Goal: Task Accomplishment & Management: Use online tool/utility

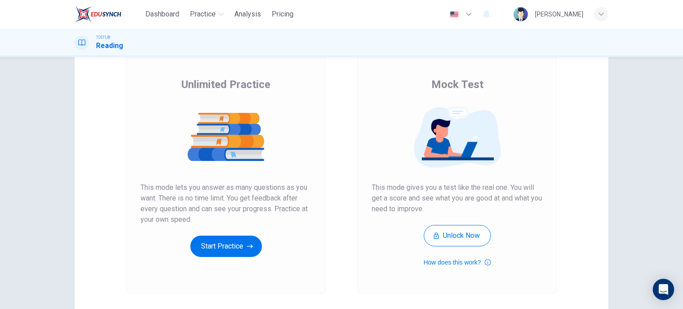
scroll to position [58, 0]
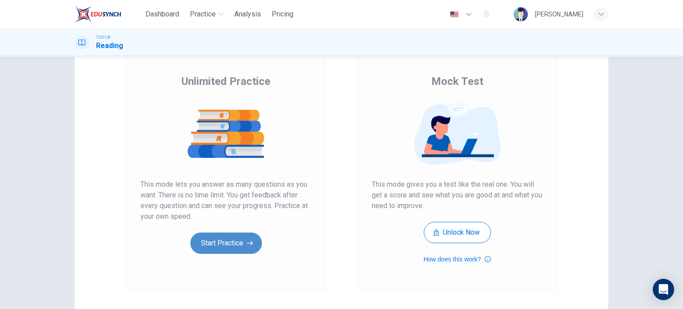
click at [215, 237] on button "Start Practice" at bounding box center [226, 243] width 72 height 21
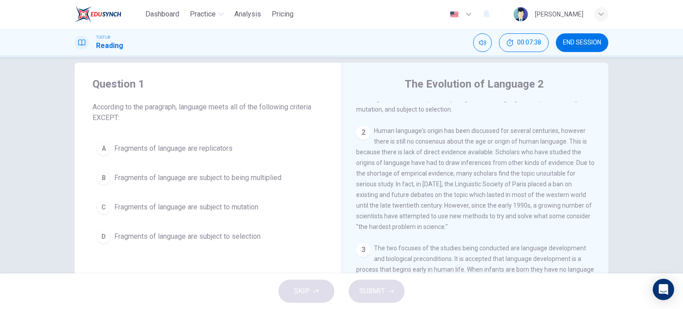
scroll to position [0, 0]
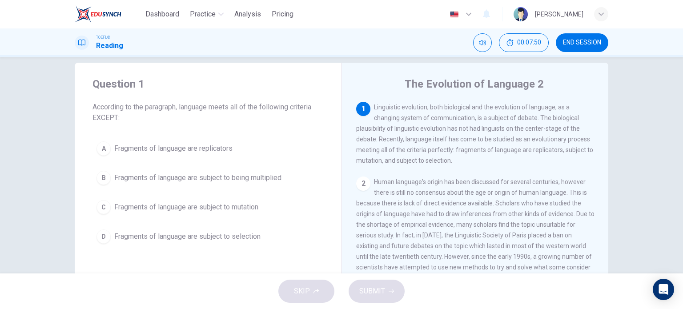
click at [116, 179] on span "Fragments of language are subject to being multiplied" at bounding box center [197, 178] width 167 height 11
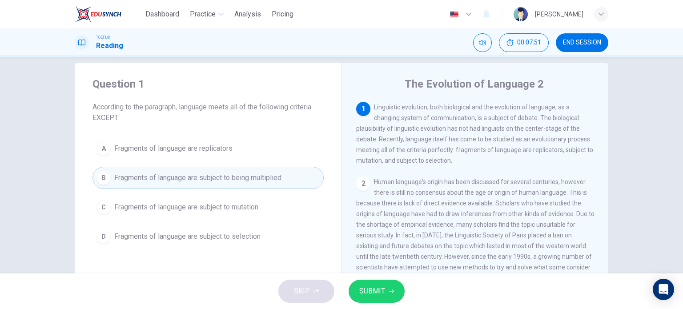
click at [366, 290] on span "SUBMIT" at bounding box center [372, 291] width 26 height 12
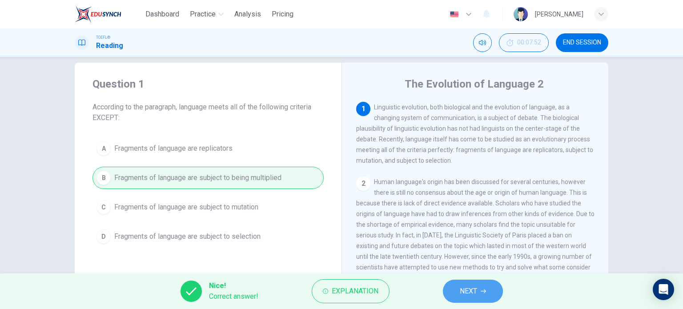
click at [459, 290] on button "NEXT" at bounding box center [473, 291] width 60 height 23
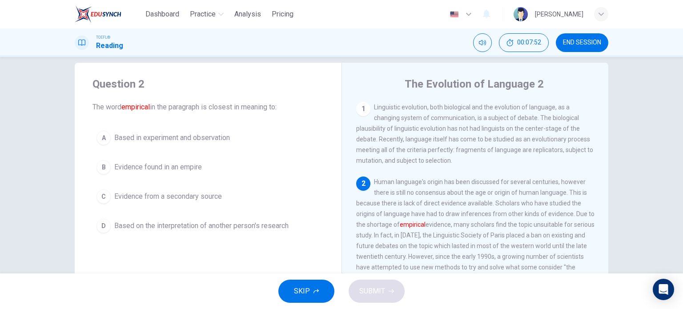
scroll to position [20, 0]
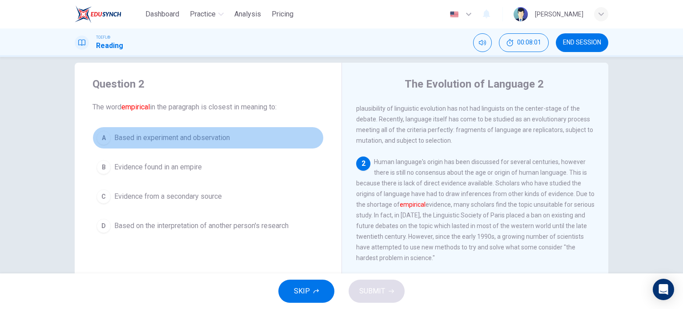
click at [185, 134] on span "Based in experiment and observation" at bounding box center [172, 138] width 116 height 11
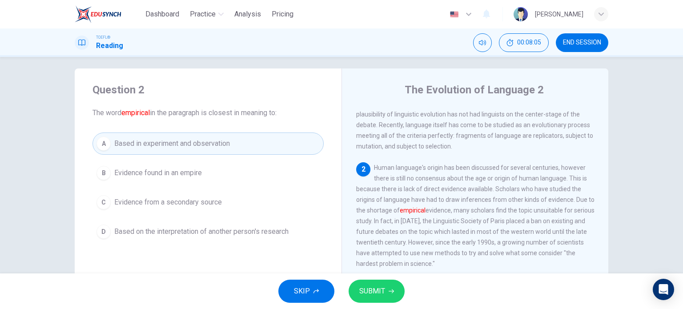
scroll to position [5, 0]
click at [379, 289] on span "SUBMIT" at bounding box center [372, 291] width 26 height 12
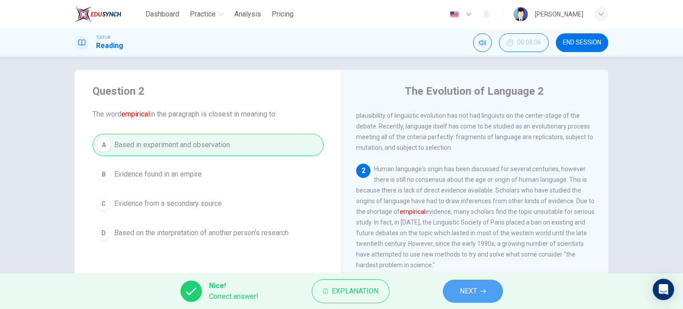
click at [475, 290] on span "NEXT" at bounding box center [468, 291] width 17 height 12
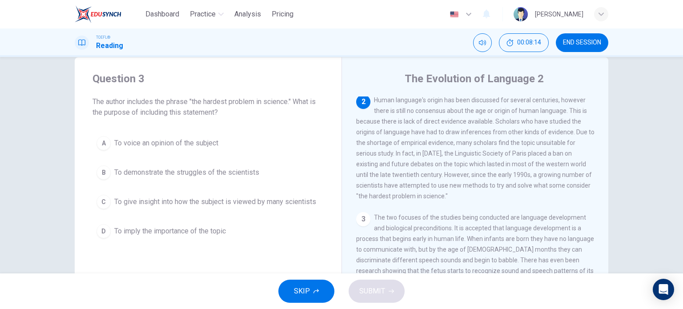
scroll to position [17, 0]
click at [324, 178] on div "Question 3 The author includes the phrase "the hardest problem in science." Wha…" at bounding box center [208, 156] width 267 height 199
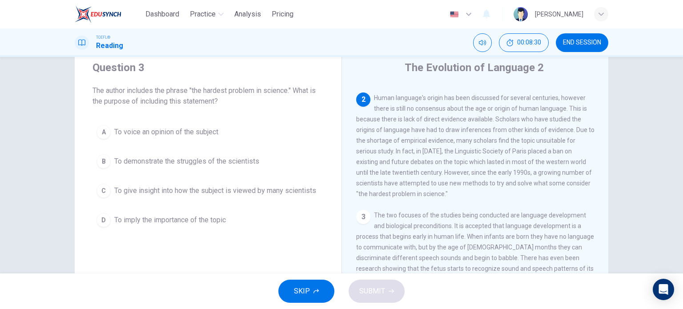
scroll to position [30, 0]
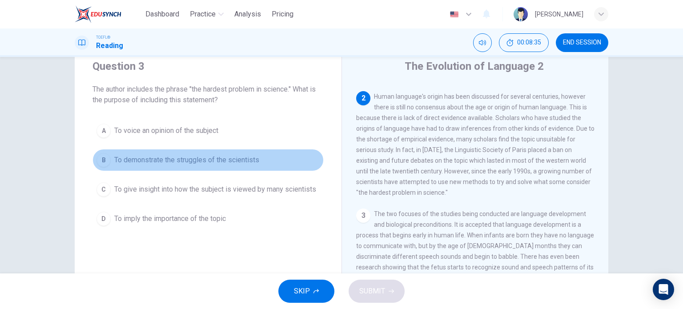
click at [255, 156] on span "To demonstrate the struggles of the scientists" at bounding box center [186, 160] width 145 height 11
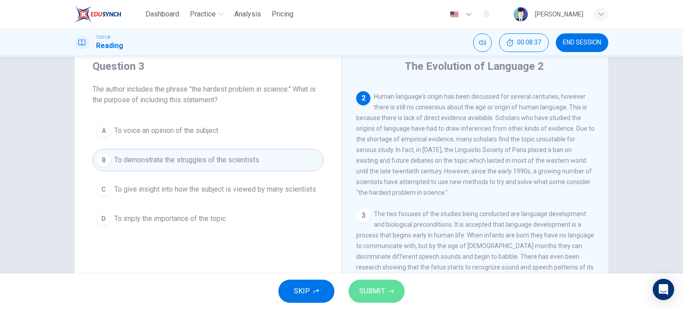
click at [361, 284] on button "SUBMIT" at bounding box center [377, 291] width 56 height 23
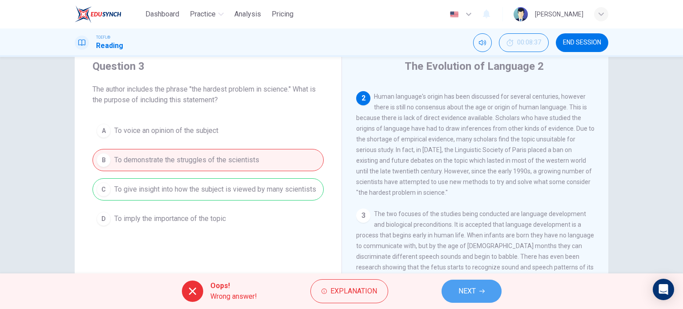
click at [477, 288] on button "NEXT" at bounding box center [472, 291] width 60 height 23
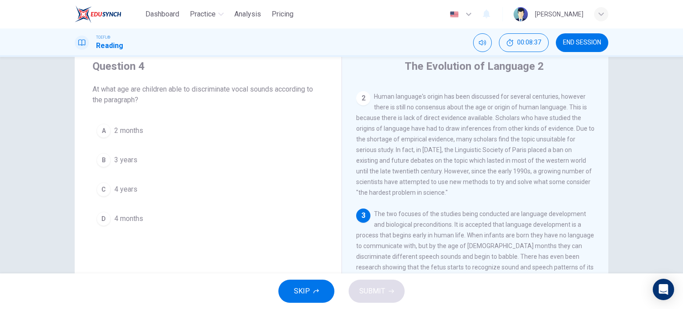
scroll to position [108, 0]
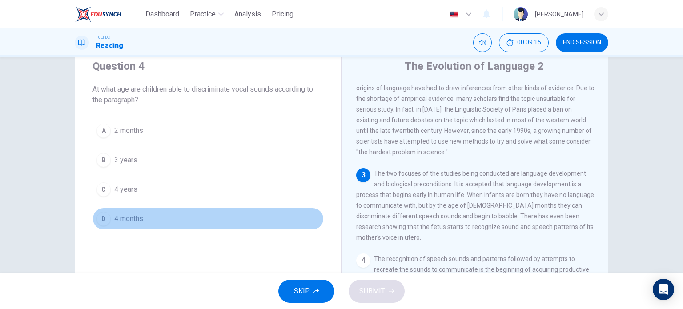
click at [114, 214] on span "4 months" at bounding box center [128, 219] width 29 height 11
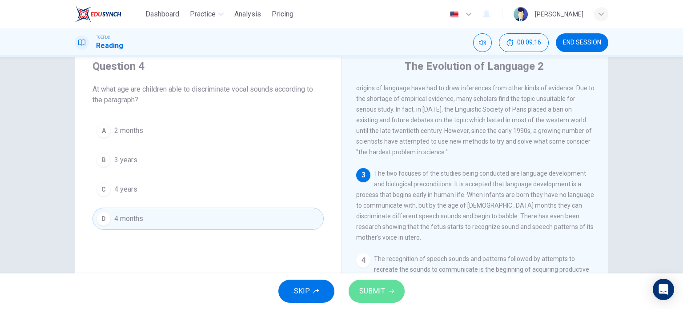
click at [387, 293] on button "SUBMIT" at bounding box center [377, 291] width 56 height 23
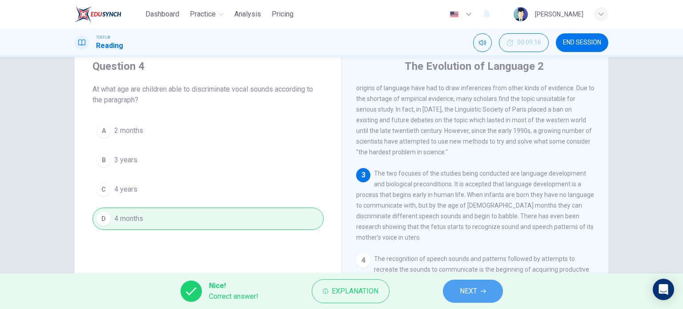
click at [453, 286] on button "NEXT" at bounding box center [473, 291] width 60 height 23
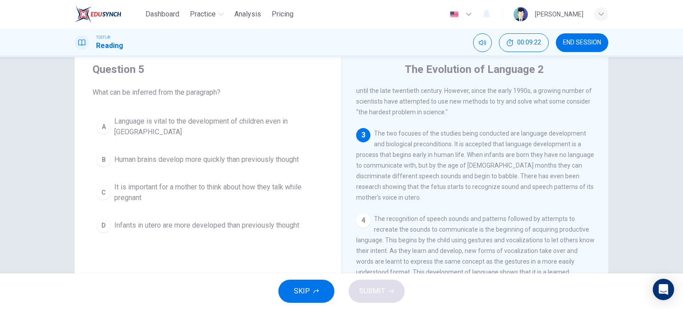
scroll to position [28, 0]
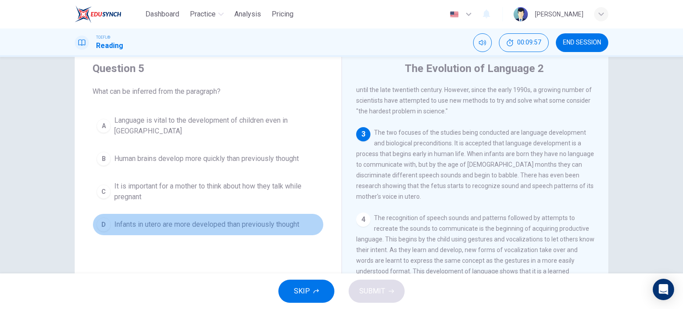
click at [197, 219] on span "Infants in utero are more developed than previously thought" at bounding box center [206, 224] width 185 height 11
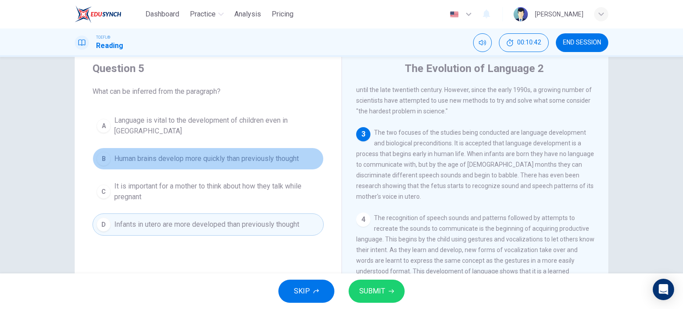
click at [206, 153] on span "Human brains develop more quickly than previously thought" at bounding box center [206, 158] width 185 height 11
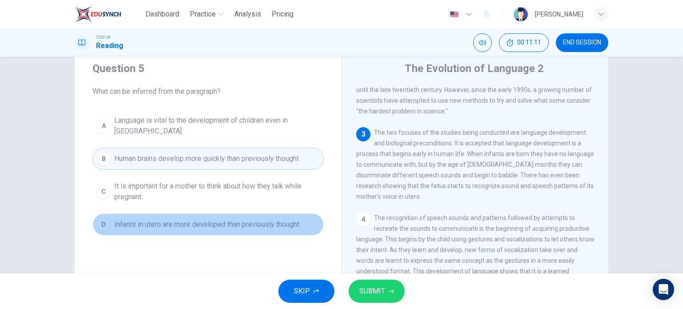
click at [204, 219] on span "Infants in utero are more developed than previously thought" at bounding box center [206, 224] width 185 height 11
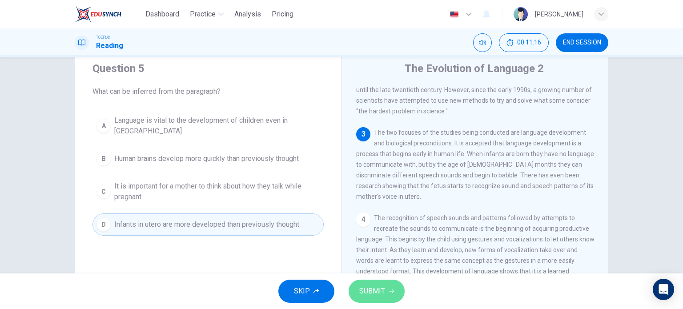
click at [373, 287] on span "SUBMIT" at bounding box center [372, 291] width 26 height 12
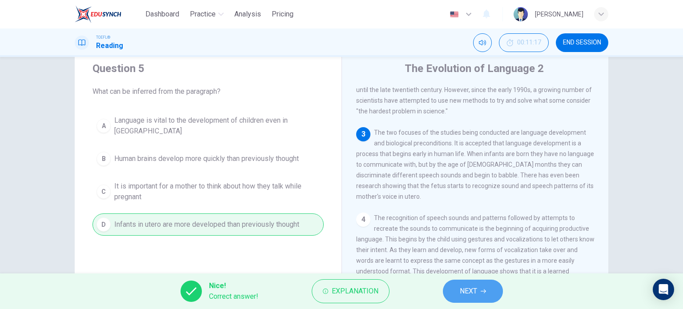
click at [472, 290] on span "NEXT" at bounding box center [468, 291] width 17 height 12
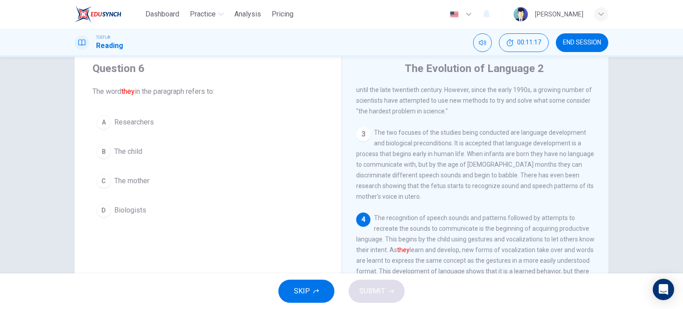
scroll to position [207, 0]
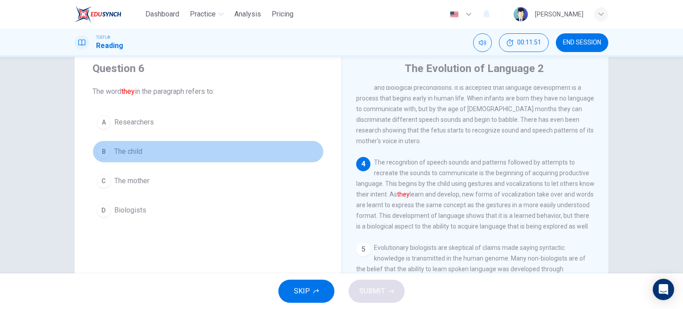
click at [114, 149] on span "The child" at bounding box center [128, 151] width 28 height 11
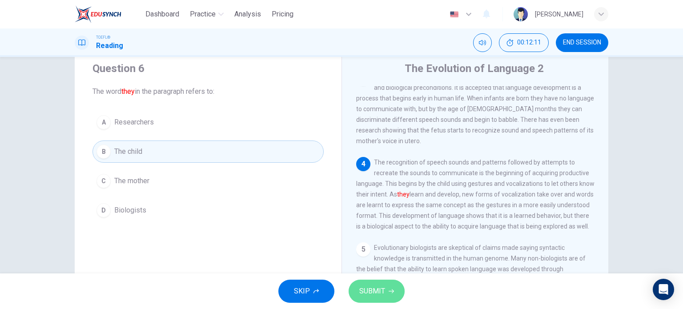
click at [381, 293] on span "SUBMIT" at bounding box center [372, 291] width 26 height 12
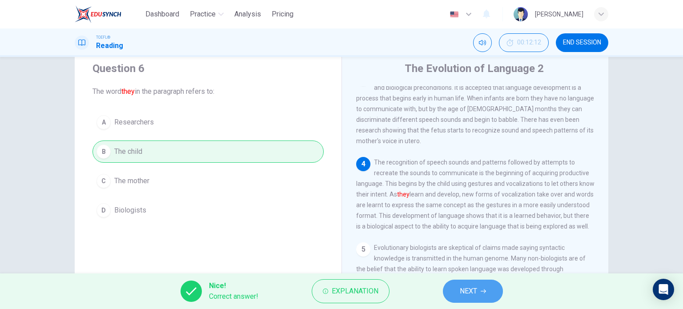
click at [477, 290] on span "NEXT" at bounding box center [468, 291] width 17 height 12
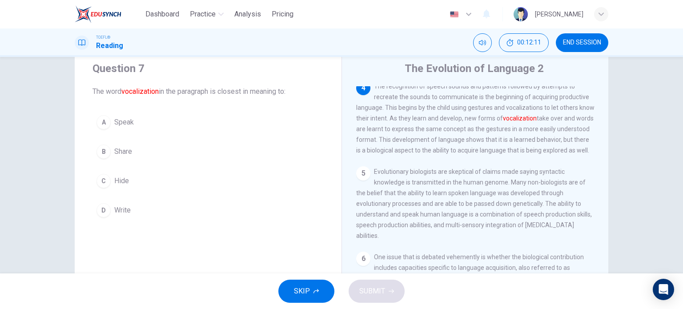
scroll to position [286, 0]
click at [477, 290] on div "SKIP SUBMIT" at bounding box center [341, 292] width 683 height 36
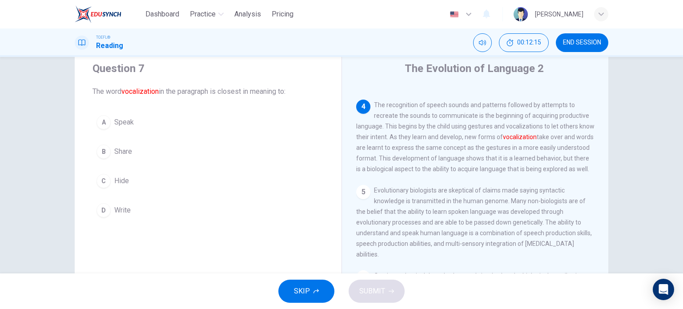
scroll to position [258, 0]
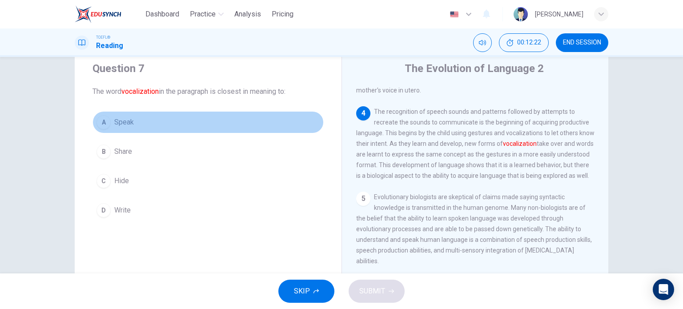
click at [129, 121] on span "Speak" at bounding box center [124, 122] width 20 height 11
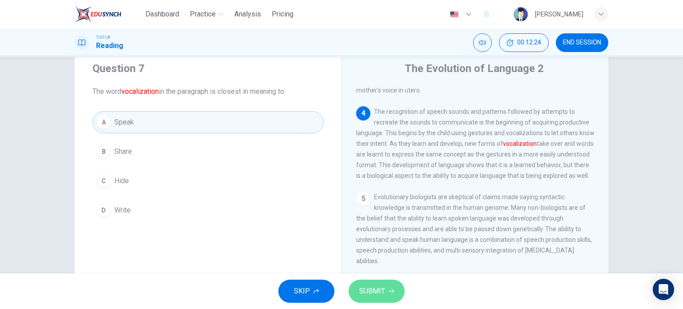
click at [377, 290] on span "SUBMIT" at bounding box center [372, 291] width 26 height 12
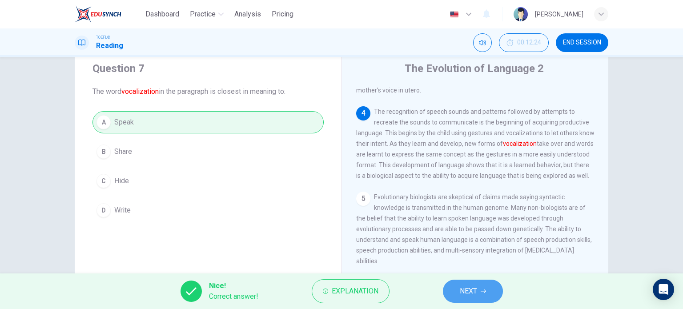
click at [468, 289] on span "NEXT" at bounding box center [468, 291] width 17 height 12
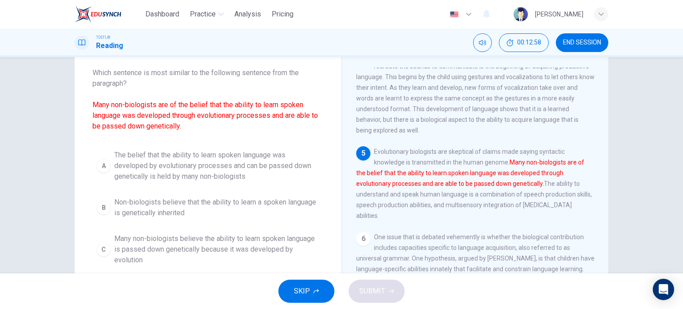
scroll to position [46, 0]
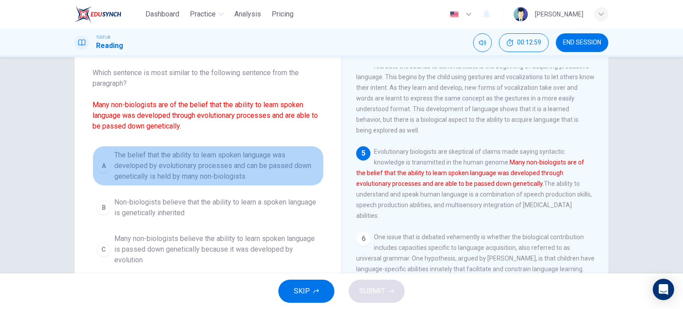
click at [187, 174] on span "The belief that the ability to learn spoken language was developed by evolution…" at bounding box center [217, 166] width 206 height 32
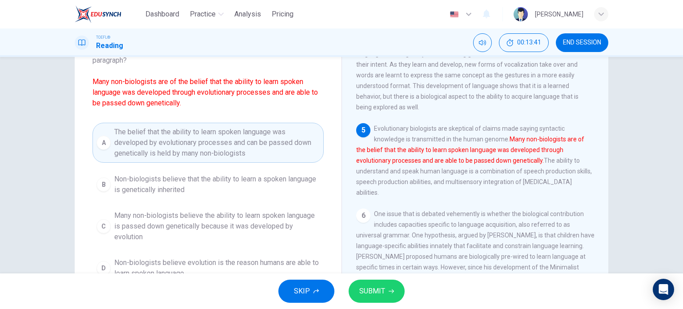
scroll to position [69, 0]
click at [379, 299] on button "SUBMIT" at bounding box center [377, 291] width 56 height 23
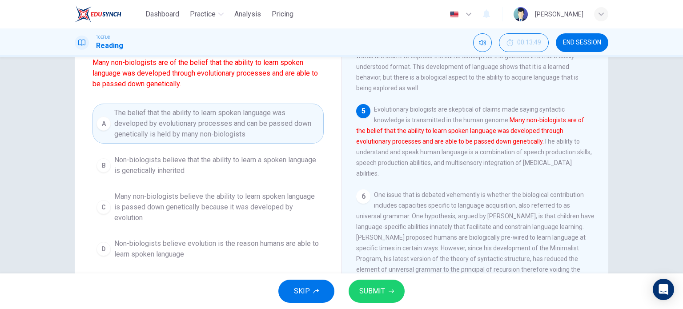
scroll to position [81, 0]
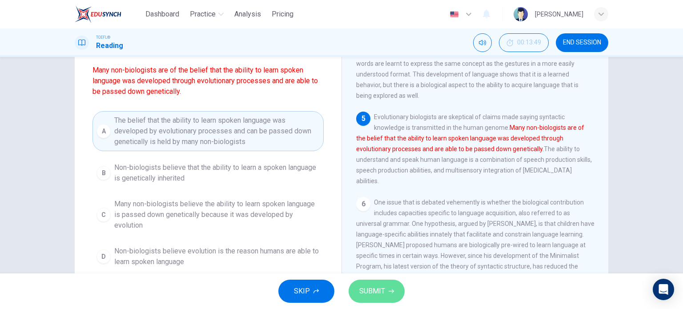
click at [372, 284] on button "SUBMIT" at bounding box center [377, 291] width 56 height 23
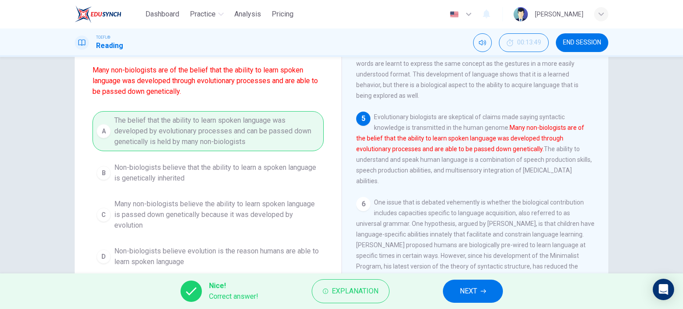
click at [480, 290] on button "NEXT" at bounding box center [473, 291] width 60 height 23
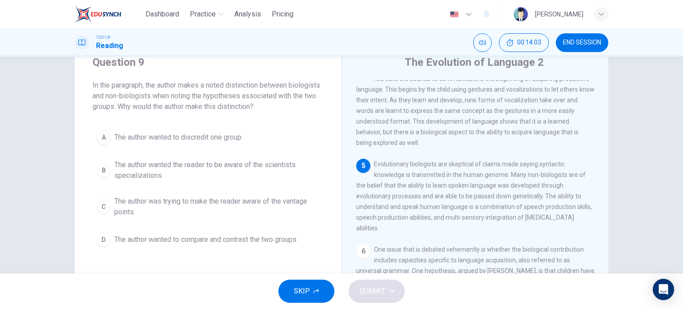
scroll to position [33, 0]
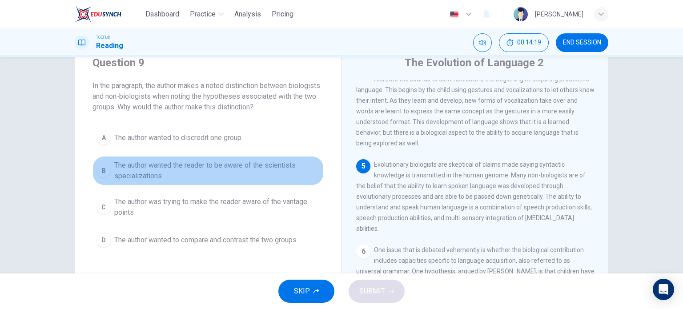
click at [196, 169] on span "The author wanted the reader to be aware of the scientists specializations" at bounding box center [217, 170] width 206 height 21
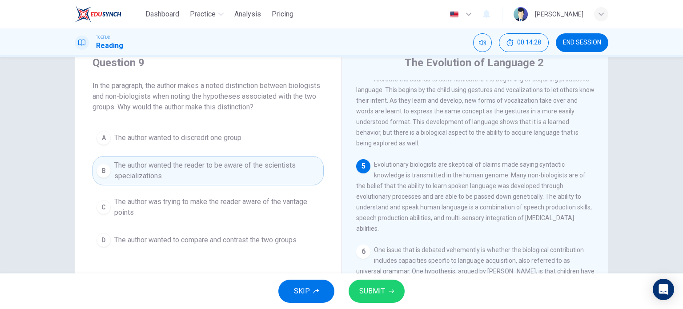
click at [329, 167] on div "Question 9 In the paragraph, the author makes a noted distinction between biolo…" at bounding box center [208, 153] width 267 height 224
click at [375, 289] on span "SUBMIT" at bounding box center [372, 291] width 26 height 12
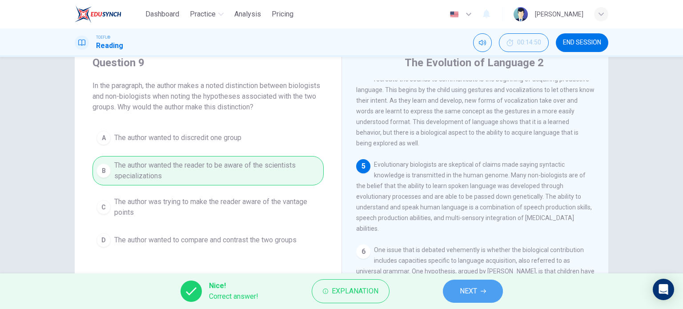
click at [473, 295] on span "NEXT" at bounding box center [468, 291] width 17 height 12
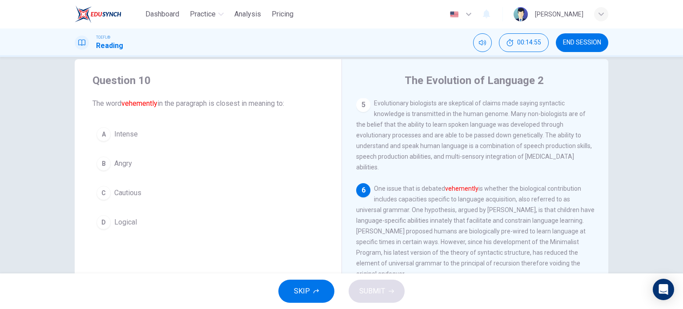
scroll to position [15, 0]
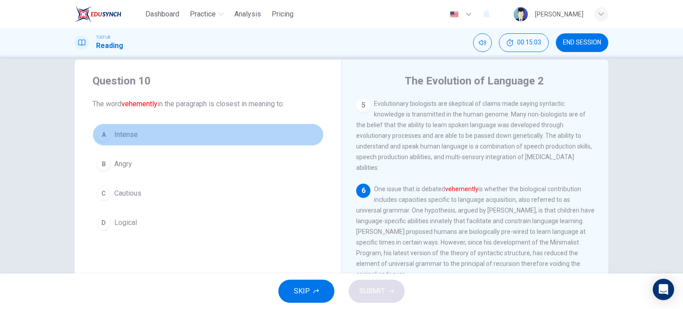
click at [101, 134] on div "A" at bounding box center [104, 135] width 14 height 14
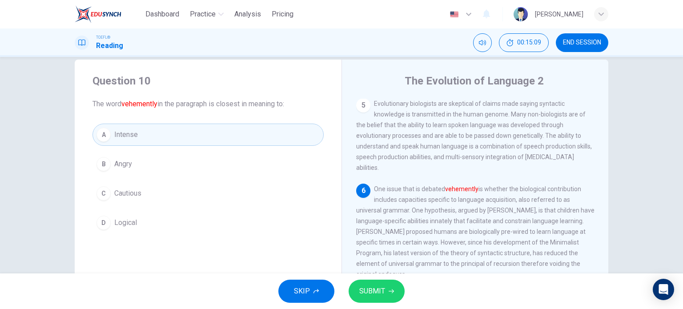
click at [327, 189] on div "Question 10 The word vehemently in the paragraph is closest in meaning to: A In…" at bounding box center [208, 154] width 267 height 189
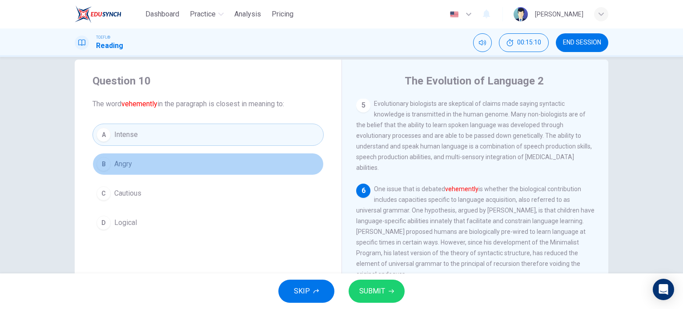
click at [125, 167] on span "Angry" at bounding box center [123, 164] width 18 height 11
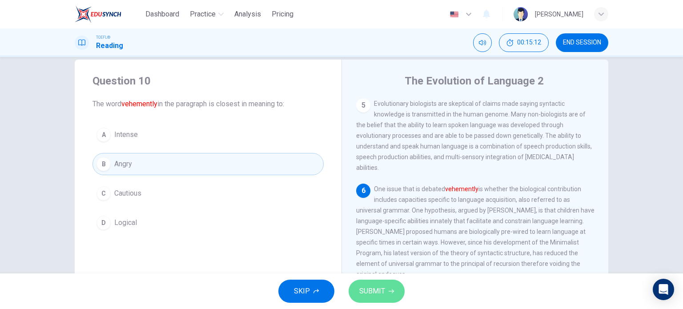
click at [377, 286] on span "SUBMIT" at bounding box center [372, 291] width 26 height 12
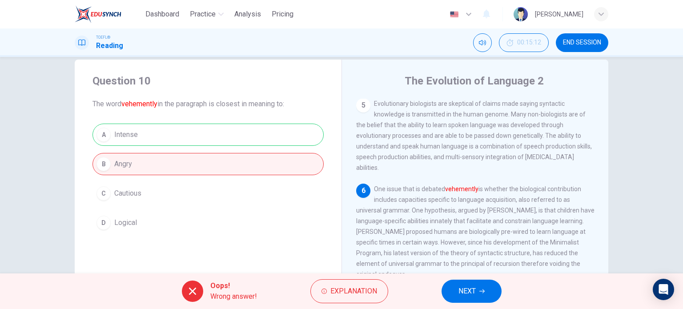
drag, startPoint x: 371, startPoint y: 182, endPoint x: 505, endPoint y: 188, distance: 134.5
click at [505, 188] on div "6 One issue that is debated vehemently is whether the biological contribution i…" at bounding box center [475, 232] width 238 height 96
drag, startPoint x: 505, startPoint y: 188, endPoint x: 376, endPoint y: 185, distance: 129.5
click at [376, 186] on span "One issue that is debated vehemently is whether the biological contribution inc…" at bounding box center [475, 232] width 238 height 93
click at [470, 291] on span "NEXT" at bounding box center [467, 291] width 17 height 12
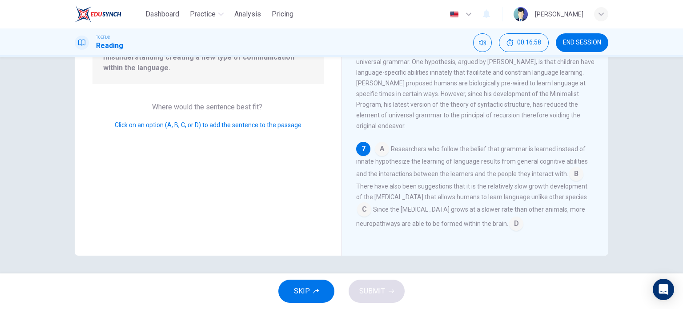
scroll to position [425, 0]
click at [569, 173] on input at bounding box center [576, 175] width 14 height 14
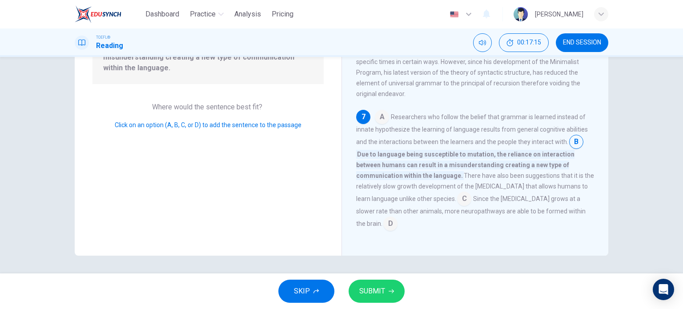
scroll to position [448, 0]
click at [379, 287] on span "SUBMIT" at bounding box center [372, 291] width 26 height 12
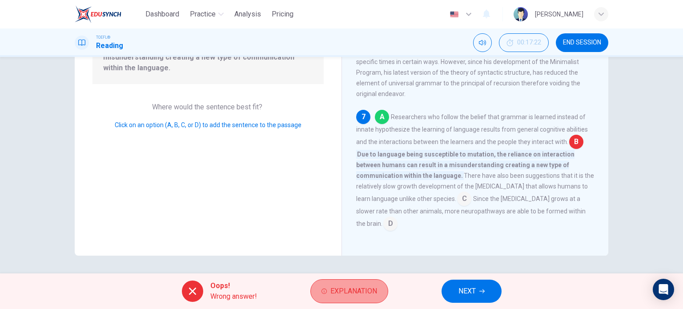
click at [347, 288] on span "Explanation" at bounding box center [354, 291] width 47 height 12
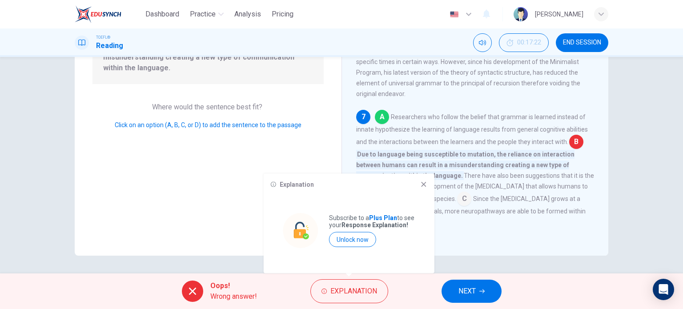
click at [322, 129] on div "Question 11 Look at the four that indicate where the following sentence could b…" at bounding box center [208, 101] width 267 height 309
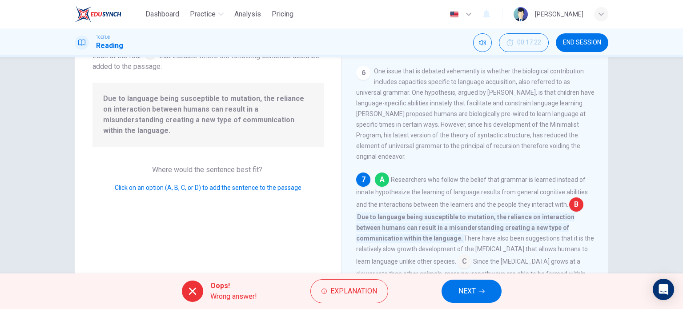
scroll to position [128, 0]
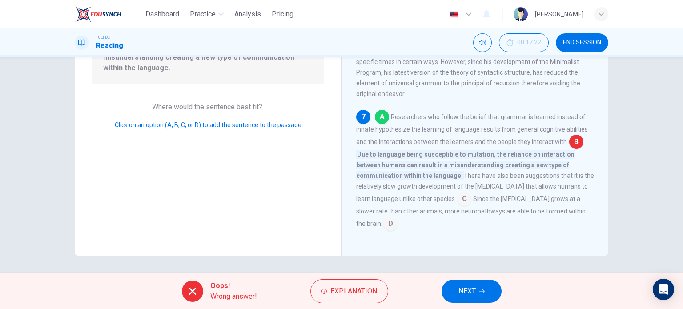
drag, startPoint x: 415, startPoint y: 185, endPoint x: 350, endPoint y: 204, distance: 67.8
click at [350, 204] on div "The Evolution of Language 2 1 Linguistic evolution, both biological and the evo…" at bounding box center [475, 101] width 267 height 309
click at [454, 295] on button "NEXT" at bounding box center [472, 291] width 60 height 23
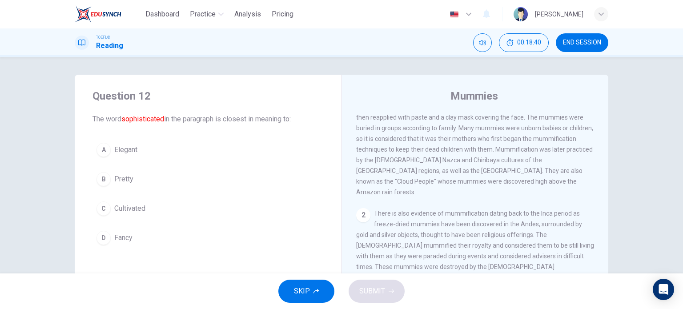
scroll to position [97, 0]
click at [472, 195] on div "1 The word "mummy" is thought to derive from the Persian word mummiya which mea…" at bounding box center [481, 242] width 250 height 256
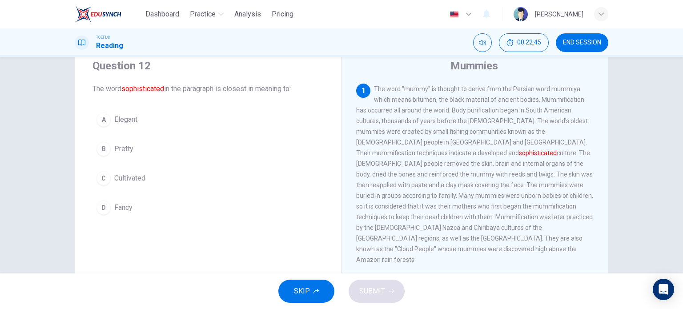
scroll to position [31, 0]
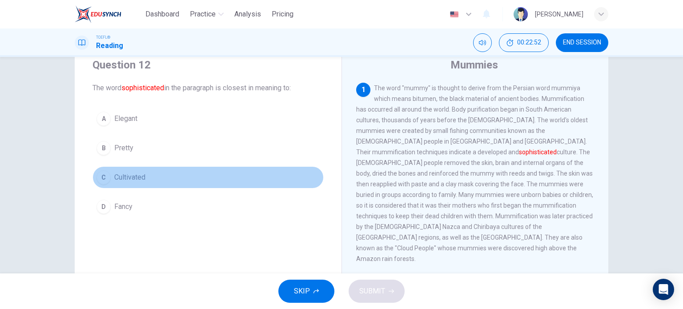
click at [119, 174] on span "Cultivated" at bounding box center [129, 177] width 31 height 11
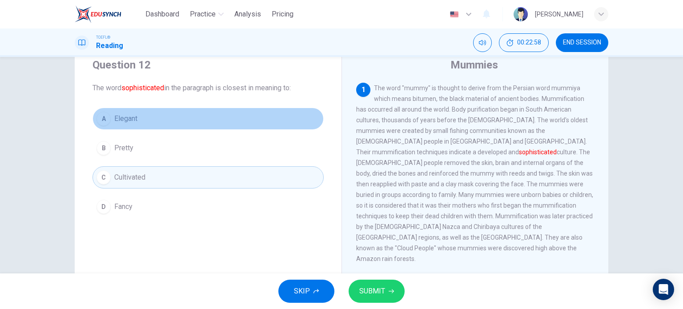
click at [176, 113] on button "A Elegant" at bounding box center [208, 119] width 231 height 22
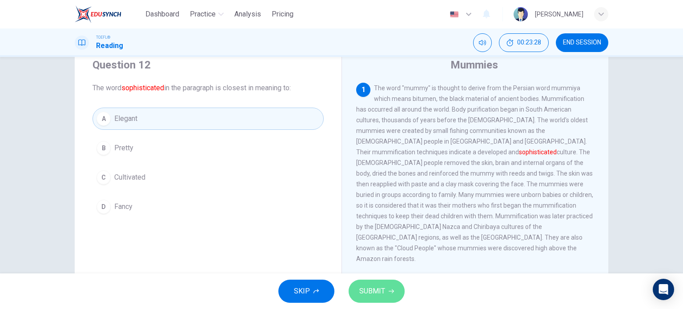
click at [384, 291] on span "SUBMIT" at bounding box center [372, 291] width 26 height 12
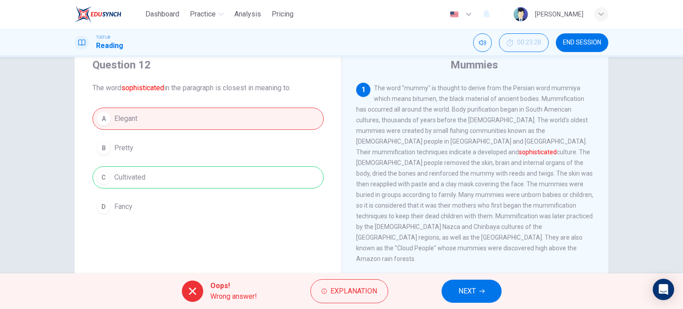
click at [459, 286] on span "NEXT" at bounding box center [467, 291] width 17 height 12
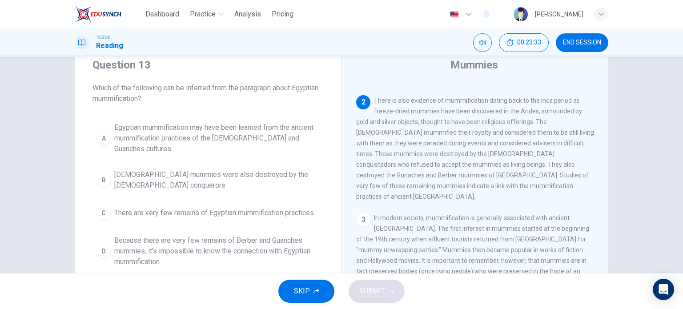
scroll to position [160, 0]
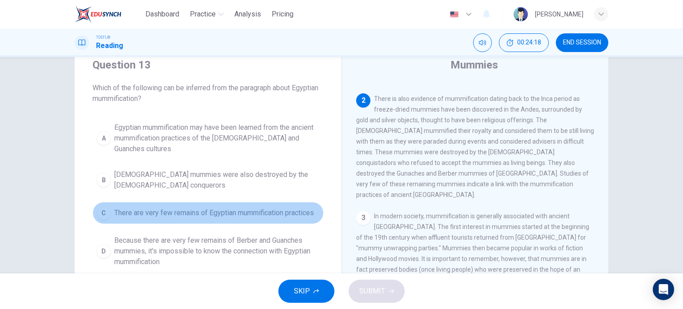
click at [204, 208] on span "There are very few remains of Egyptian mummification practices" at bounding box center [214, 213] width 200 height 11
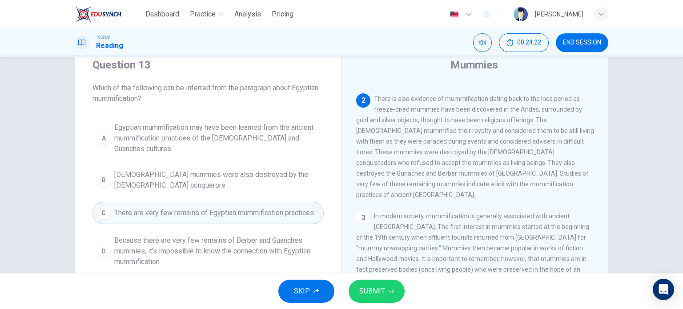
scroll to position [65, 0]
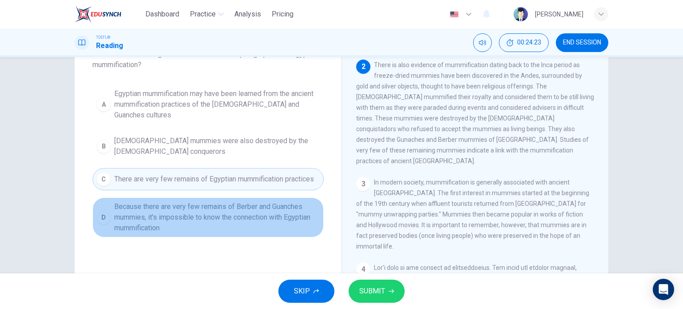
click at [247, 209] on span "Because there are very few remains of Berber and Guanches mummies, it's impossi…" at bounding box center [217, 218] width 206 height 32
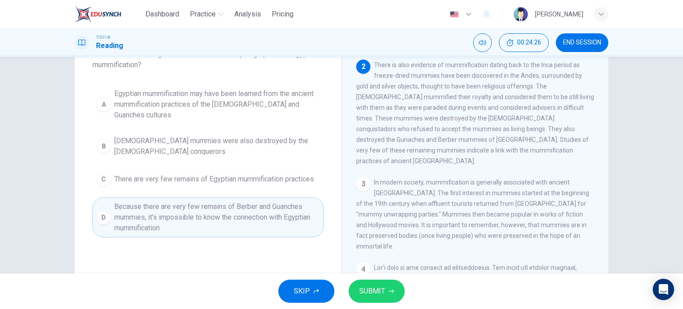
scroll to position [0, 0]
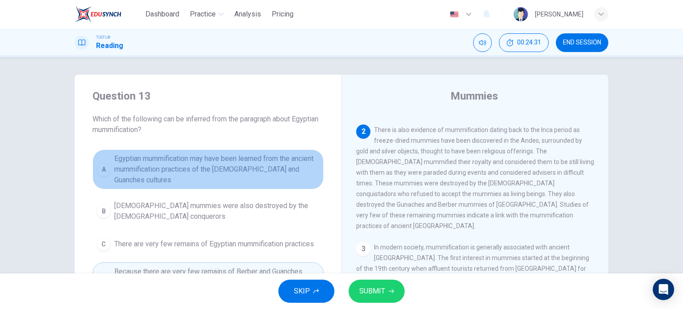
click at [201, 161] on span "Egyptian mummification may have been learned from the ancient mummification pra…" at bounding box center [217, 169] width 206 height 32
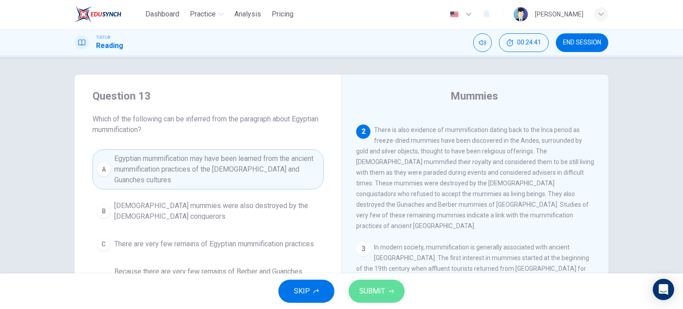
click at [382, 290] on span "SUBMIT" at bounding box center [372, 291] width 26 height 12
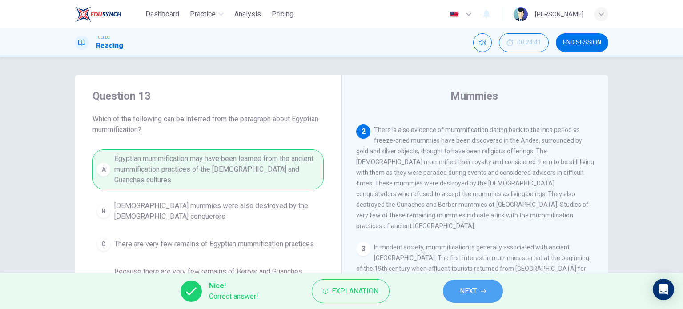
click at [472, 285] on span "NEXT" at bounding box center [468, 291] width 17 height 12
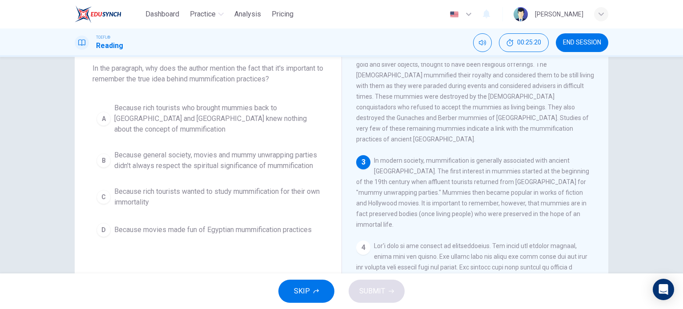
scroll to position [50, 0]
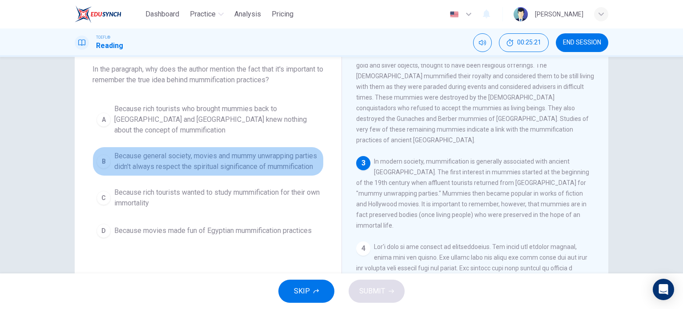
click at [174, 153] on span "Because general society, movies and mummy unwrapping parties didn't always resp…" at bounding box center [217, 161] width 206 height 21
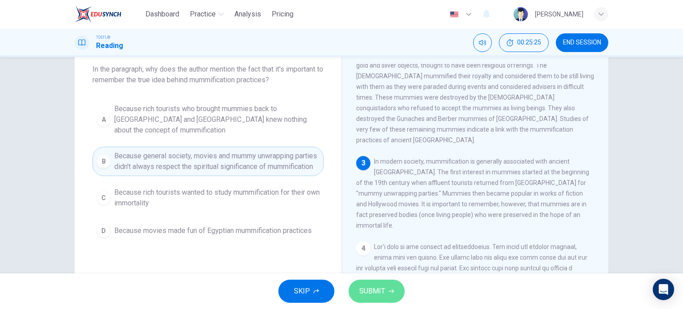
click at [375, 290] on span "SUBMIT" at bounding box center [372, 291] width 26 height 12
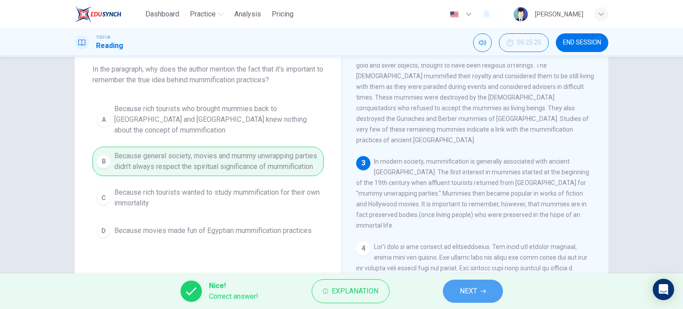
click at [475, 286] on span "NEXT" at bounding box center [468, 291] width 17 height 12
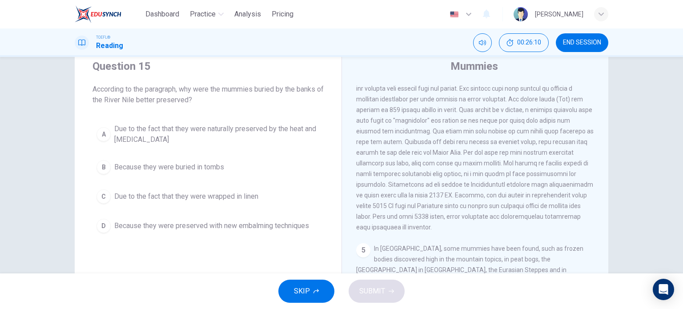
scroll to position [30, 0]
click at [210, 131] on span "Due to the fact that they were naturally preserved by the heat and dryness" at bounding box center [217, 133] width 206 height 21
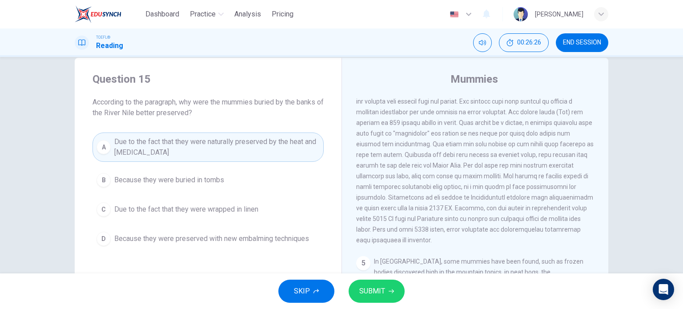
scroll to position [16, 0]
click at [376, 288] on span "SUBMIT" at bounding box center [372, 291] width 26 height 12
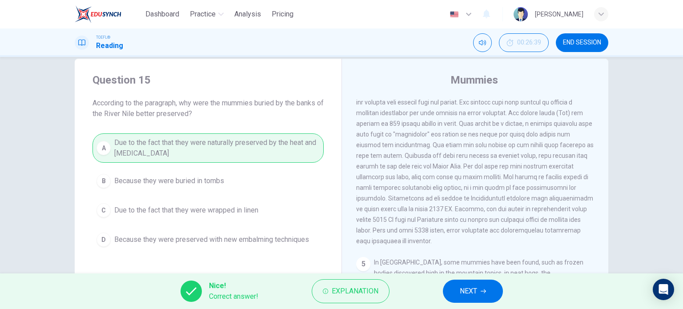
click at [468, 293] on span "NEXT" at bounding box center [468, 291] width 17 height 12
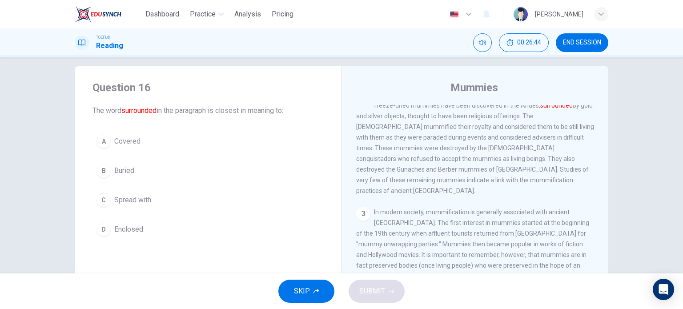
scroll to position [9, 0]
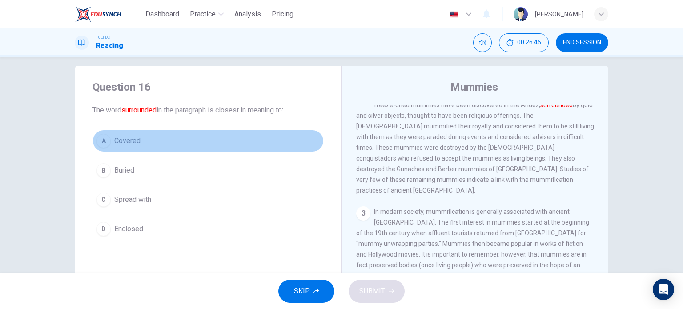
click at [125, 139] on span "Covered" at bounding box center [127, 141] width 26 height 11
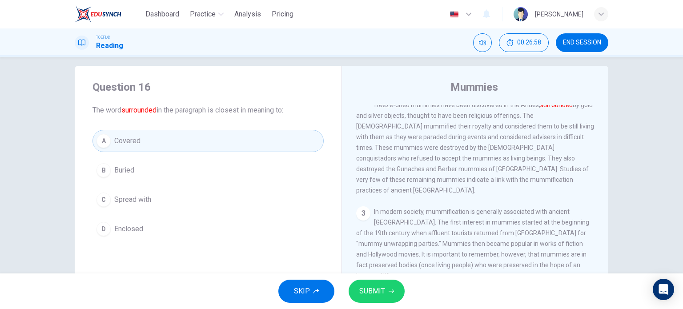
click at [375, 287] on span "SUBMIT" at bounding box center [372, 291] width 26 height 12
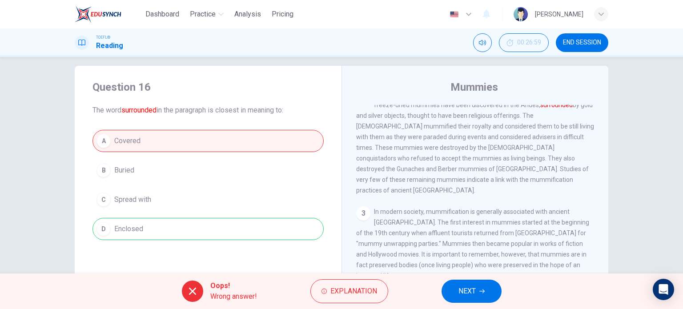
scroll to position [48, 0]
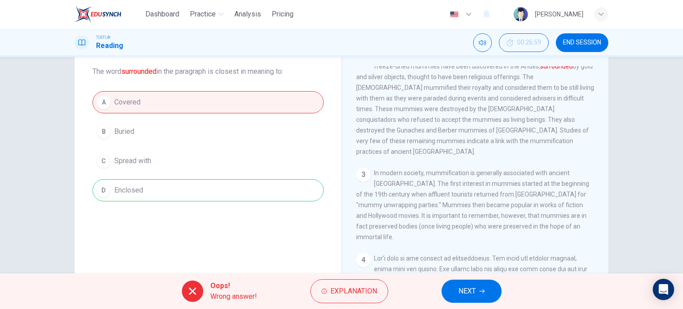
click at [471, 291] on span "NEXT" at bounding box center [467, 291] width 17 height 12
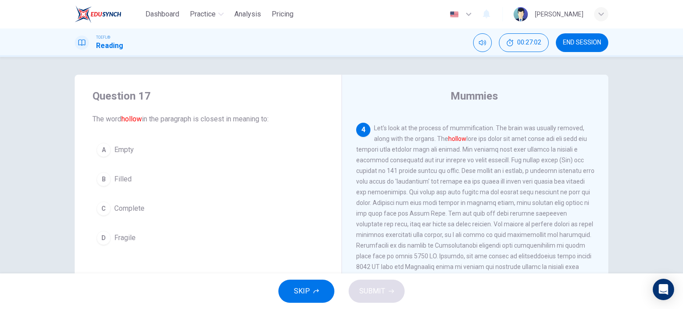
scroll to position [365, 0]
click at [116, 160] on button "A Empty" at bounding box center [208, 150] width 231 height 22
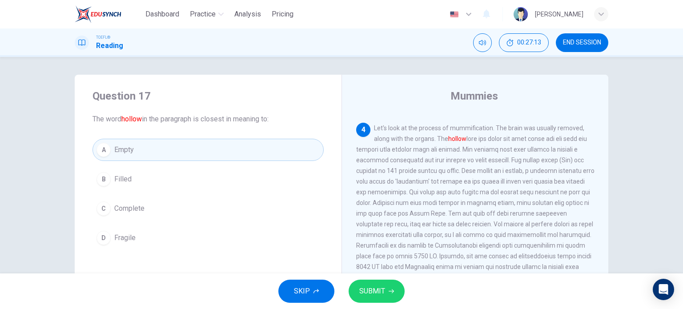
click at [364, 282] on button "SUBMIT" at bounding box center [377, 291] width 56 height 23
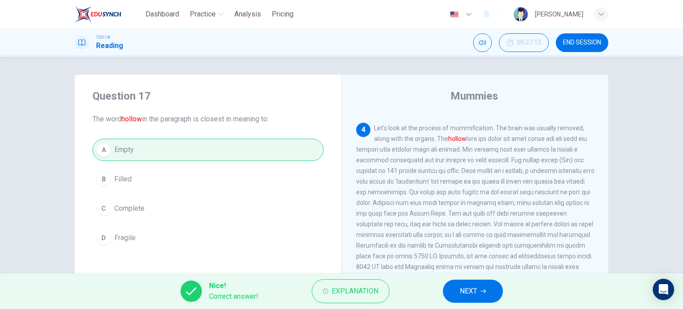
click at [472, 291] on span "NEXT" at bounding box center [468, 291] width 17 height 12
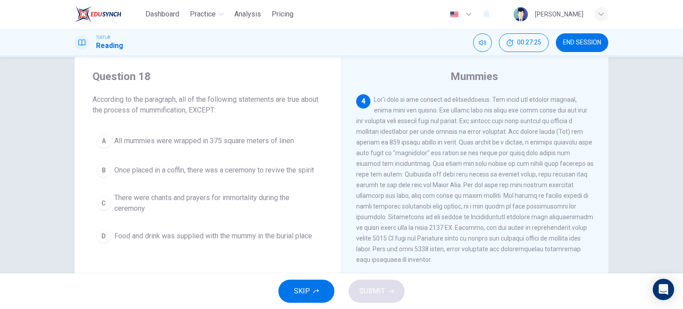
scroll to position [20, 0]
click at [211, 138] on span "All mummies were wrapped in 375 square meters of linen" at bounding box center [204, 141] width 180 height 11
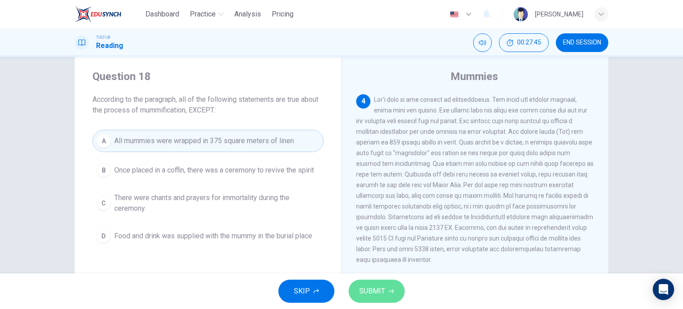
click at [371, 283] on button "SUBMIT" at bounding box center [377, 291] width 56 height 23
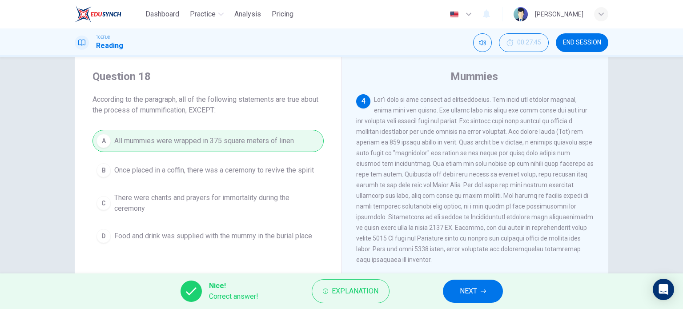
click at [481, 283] on button "NEXT" at bounding box center [473, 291] width 60 height 23
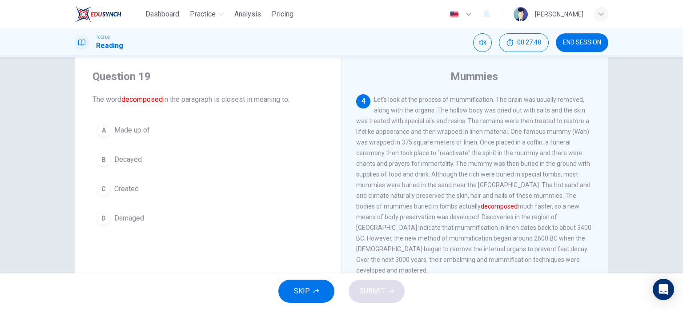
click at [125, 154] on span "Decayed" at bounding box center [128, 159] width 28 height 11
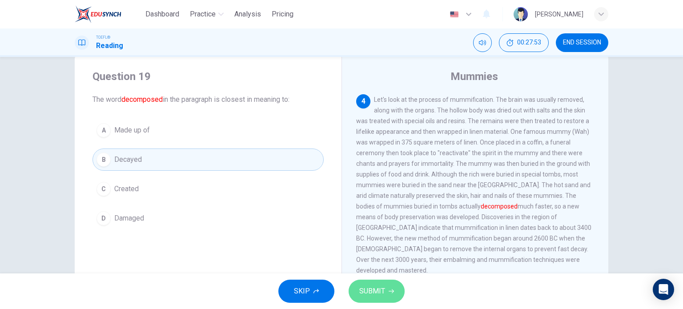
click at [377, 288] on span "SUBMIT" at bounding box center [372, 291] width 26 height 12
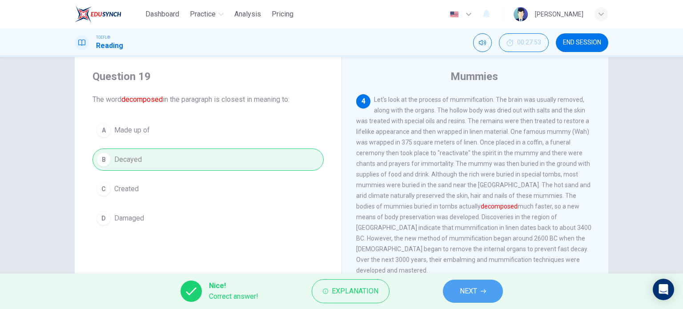
click at [468, 285] on span "NEXT" at bounding box center [468, 291] width 17 height 12
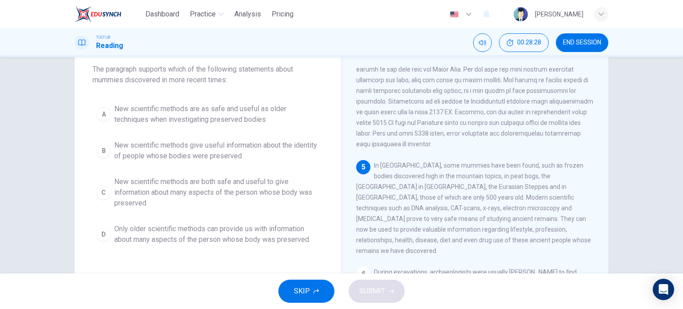
scroll to position [49, 0]
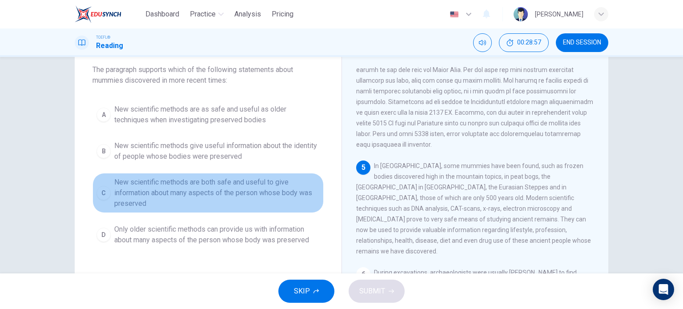
click at [214, 183] on span "New scientific methods are both safe and useful to give information about many …" at bounding box center [217, 193] width 206 height 32
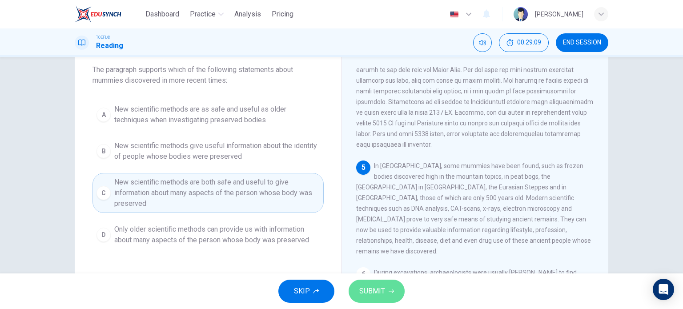
click at [375, 286] on span "SUBMIT" at bounding box center [372, 291] width 26 height 12
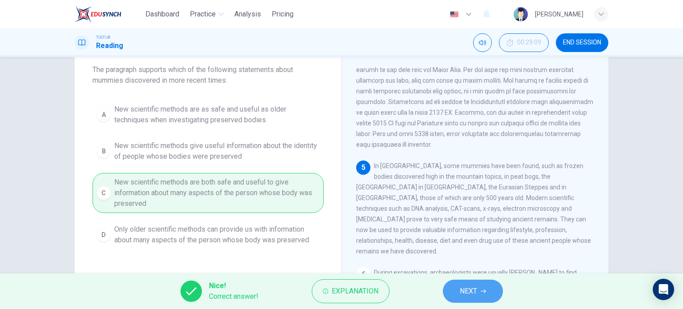
click at [480, 294] on button "NEXT" at bounding box center [473, 291] width 60 height 23
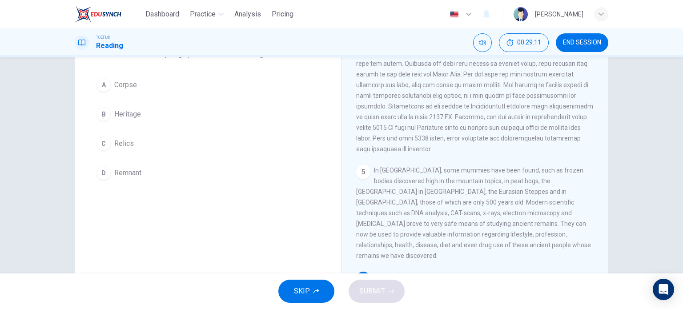
scroll to position [48, 0]
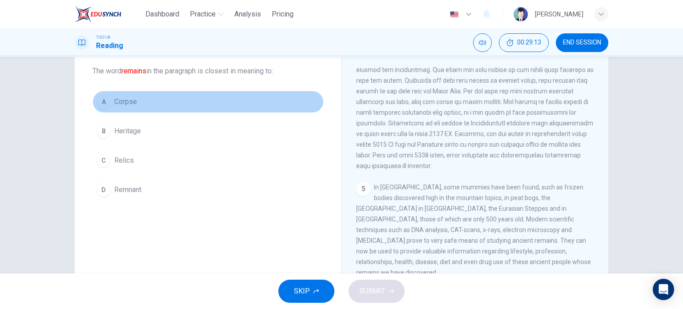
click at [122, 94] on button "A Corpse" at bounding box center [208, 102] width 231 height 22
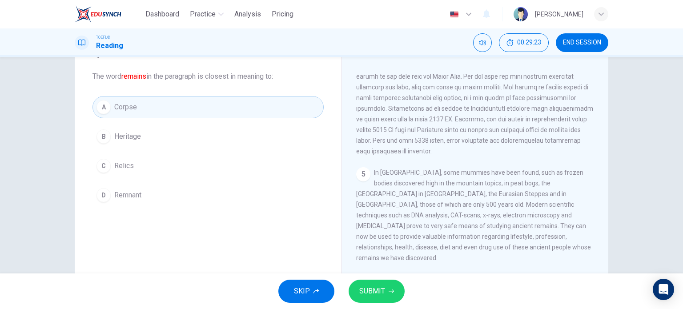
scroll to position [45, 0]
click at [370, 291] on span "SUBMIT" at bounding box center [372, 291] width 26 height 12
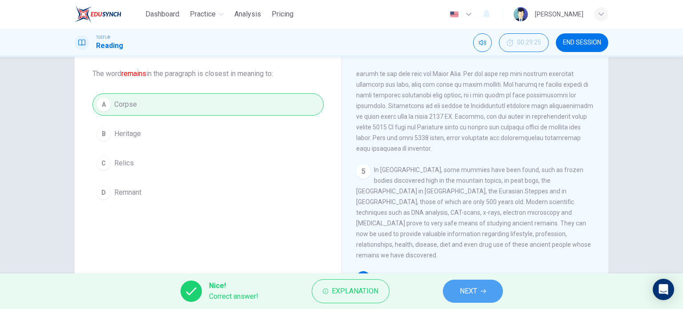
click at [479, 286] on button "NEXT" at bounding box center [473, 291] width 60 height 23
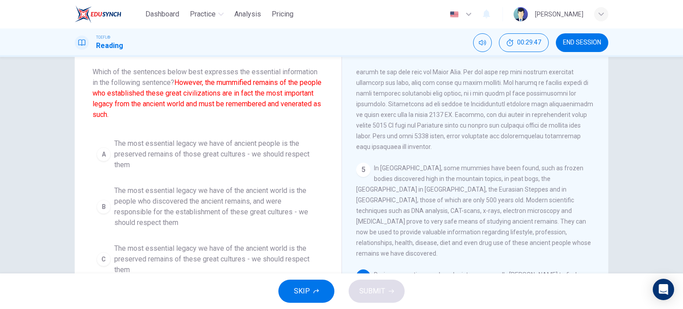
scroll to position [46, 0]
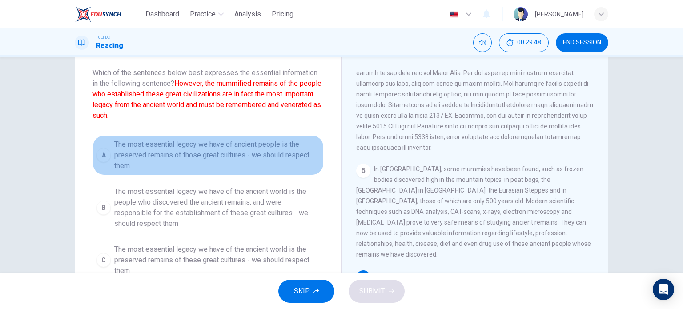
click at [238, 161] on span "The most essential legacy we have of ancient people is the preserved remains of…" at bounding box center [217, 155] width 206 height 32
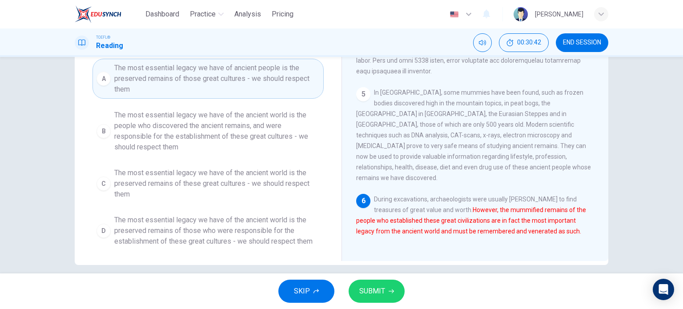
scroll to position [123, 0]
click at [168, 225] on span "The most essential legacy we have of the ancient world is the preserved remains…" at bounding box center [217, 231] width 206 height 32
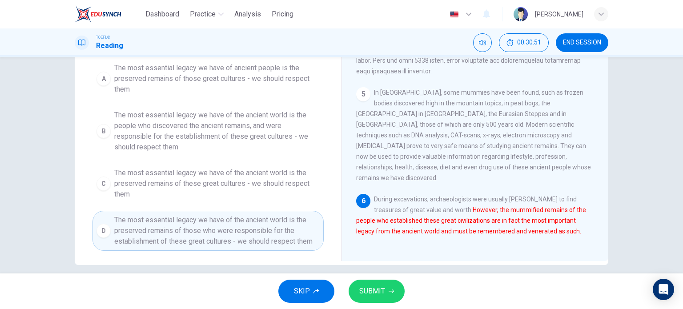
click at [377, 287] on span "SUBMIT" at bounding box center [372, 291] width 26 height 12
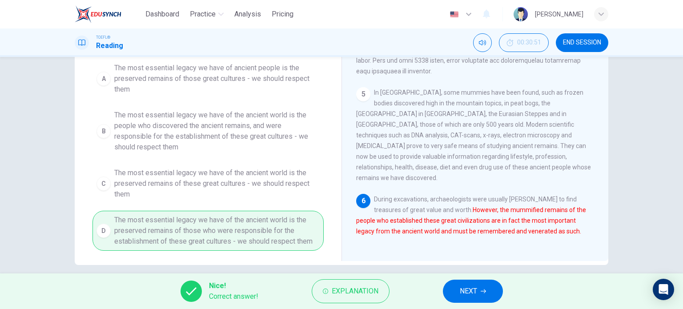
click at [472, 288] on span "NEXT" at bounding box center [468, 291] width 17 height 12
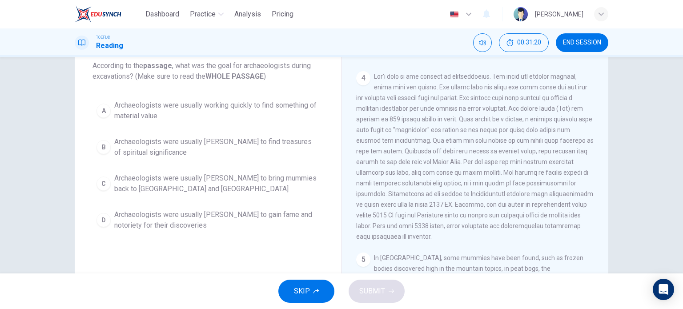
scroll to position [54, 0]
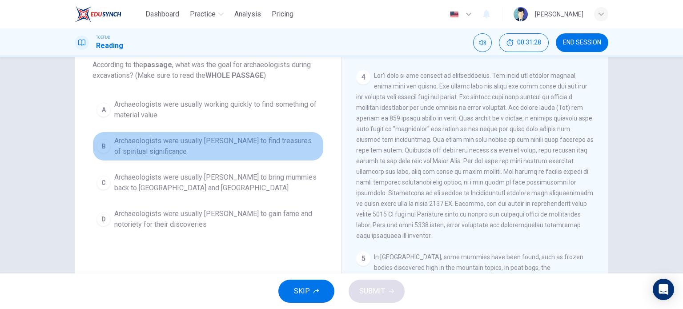
click at [209, 139] on span "Archaeologists were usually rushing to find treasures of spiritual significance" at bounding box center [217, 146] width 206 height 21
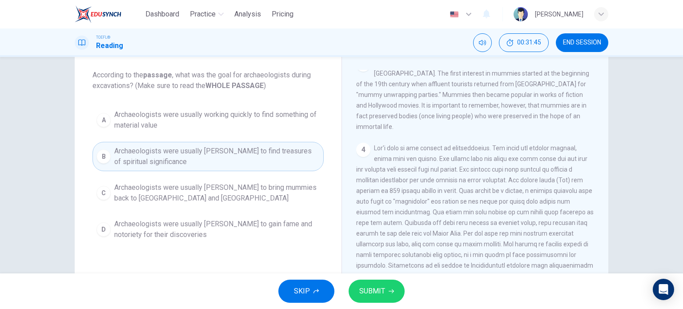
scroll to position [26, 0]
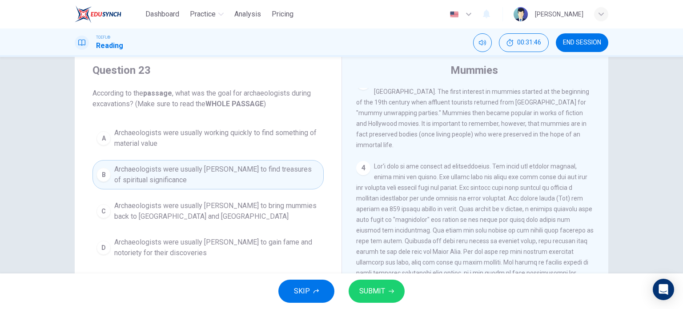
click at [210, 136] on span "Archaeologists were usually working quickly to find something of material value" at bounding box center [217, 138] width 206 height 21
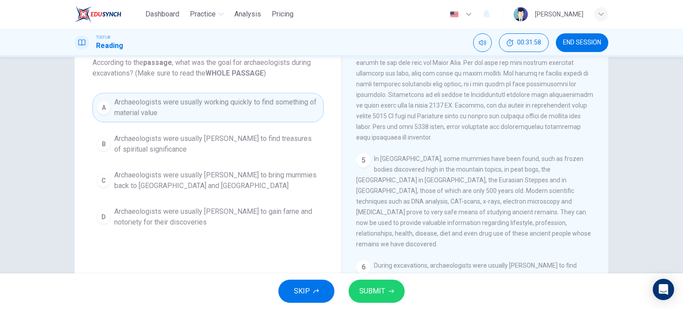
scroll to position [57, 0]
click at [377, 290] on span "SUBMIT" at bounding box center [372, 291] width 26 height 12
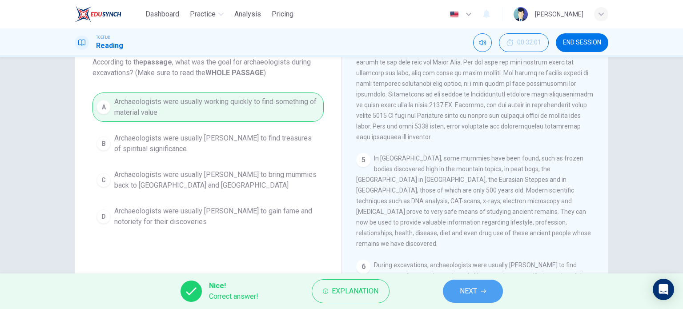
click at [477, 287] on span "NEXT" at bounding box center [468, 291] width 17 height 12
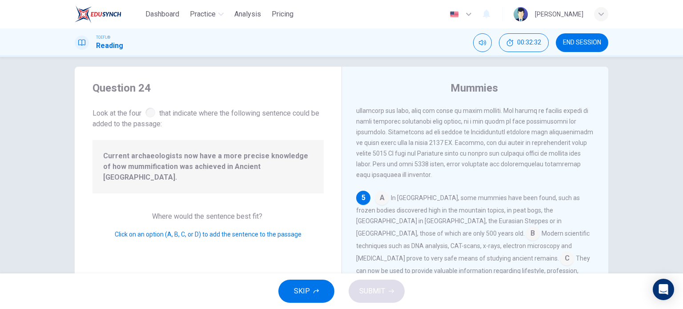
scroll to position [74, 0]
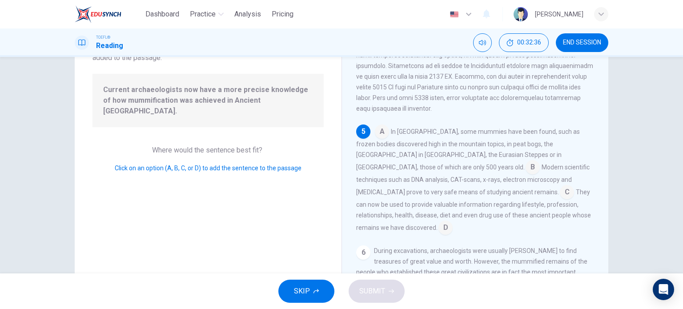
click at [453, 224] on input at bounding box center [446, 229] width 14 height 14
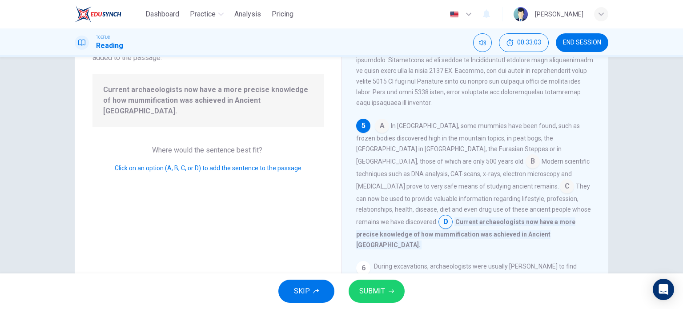
scroll to position [477, 0]
click at [375, 287] on span "SUBMIT" at bounding box center [372, 291] width 26 height 12
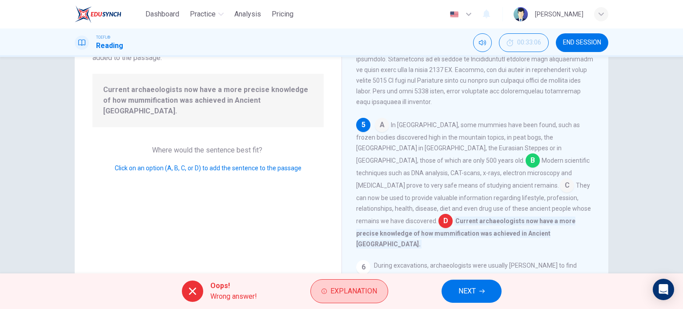
click at [337, 295] on span "Explanation" at bounding box center [354, 291] width 47 height 12
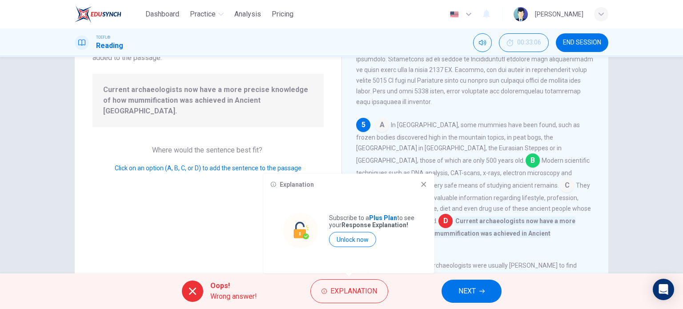
click at [422, 183] on icon at bounding box center [423, 184] width 7 height 7
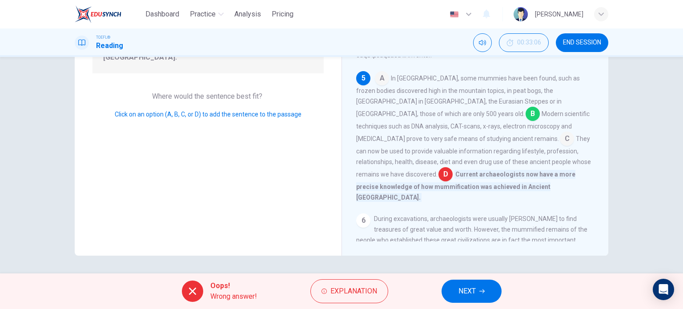
scroll to position [469, 0]
click at [334, 157] on div "Question 24 Look at the four that indicate where the following sentence could b…" at bounding box center [208, 101] width 267 height 309
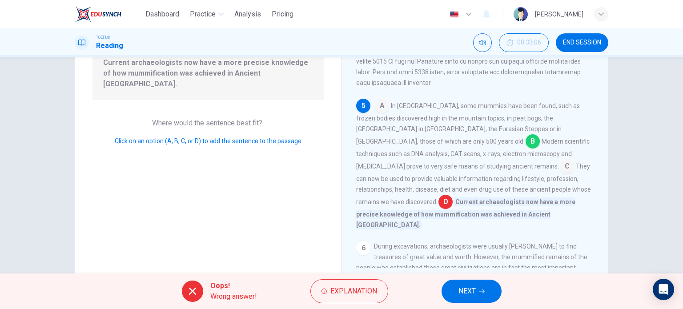
scroll to position [102, 0]
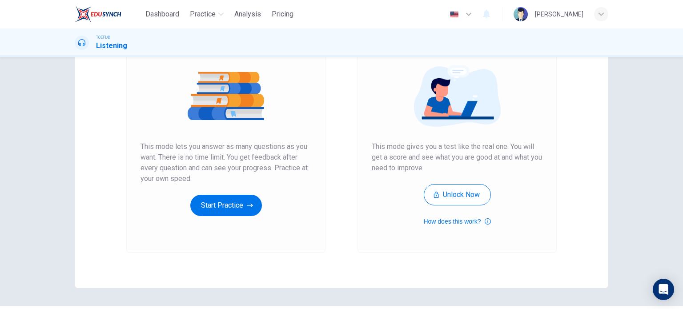
scroll to position [96, 0]
click at [222, 205] on button "Start Practice" at bounding box center [226, 204] width 72 height 21
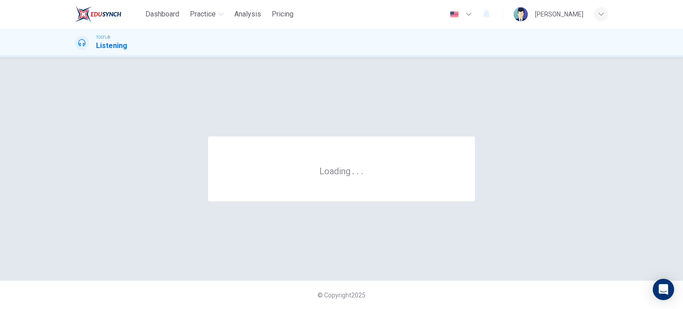
scroll to position [0, 0]
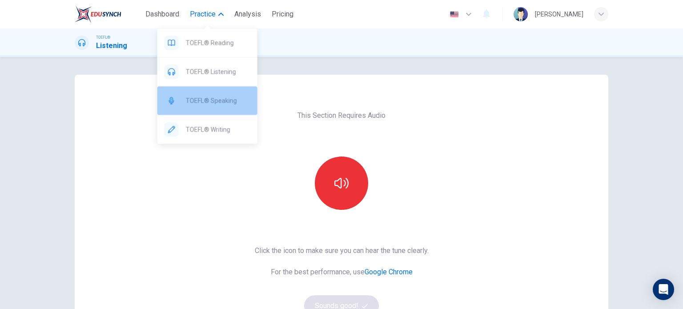
click at [213, 102] on span "TOEFL® Speaking" at bounding box center [218, 100] width 65 height 11
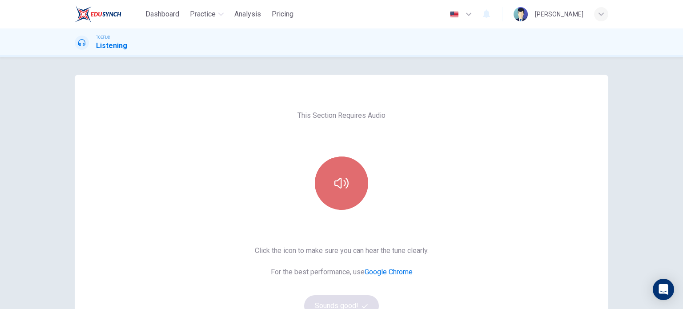
click at [348, 182] on button "button" at bounding box center [341, 183] width 53 height 53
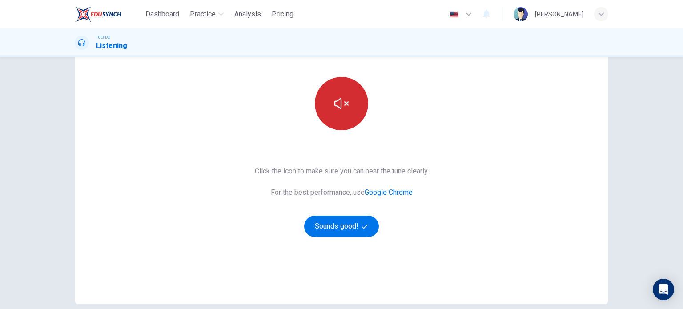
scroll to position [81, 0]
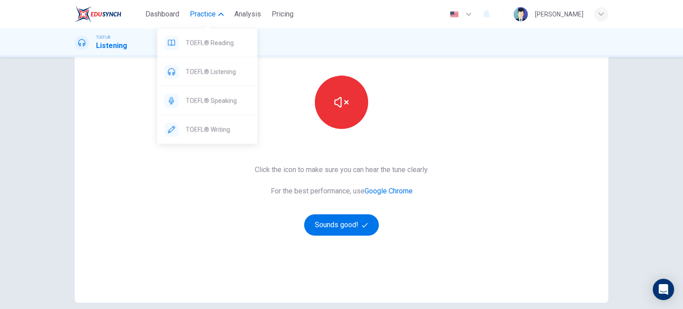
click at [224, 19] on button "Practice" at bounding box center [206, 14] width 41 height 16
click at [216, 97] on span "TOEFL® Speaking" at bounding box center [218, 100] width 65 height 11
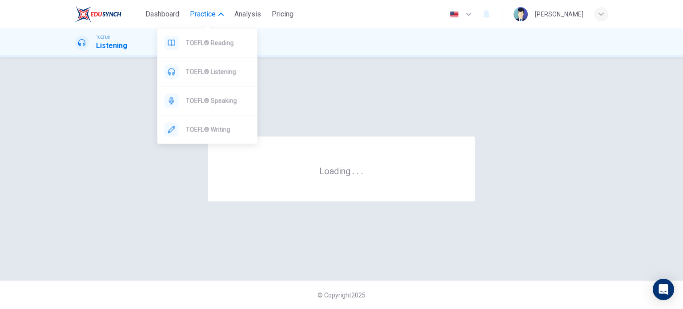
scroll to position [0, 0]
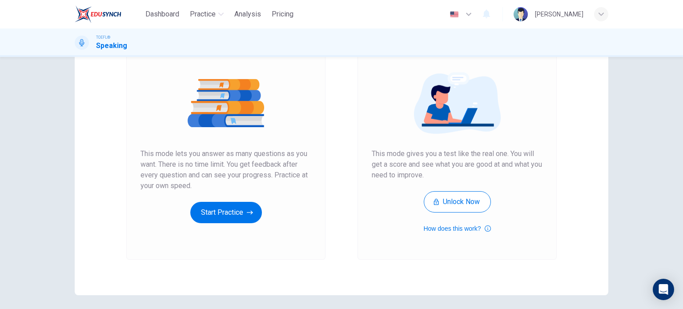
scroll to position [92, 0]
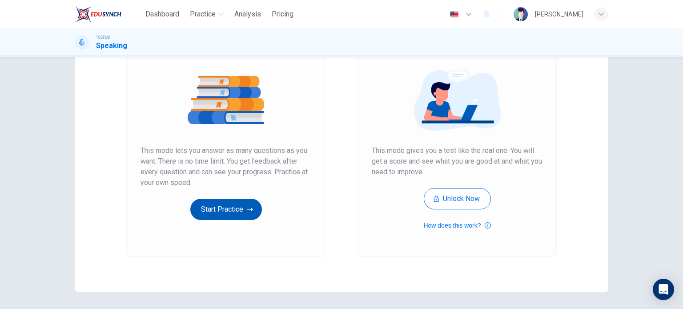
click at [231, 206] on button "Start Practice" at bounding box center [226, 209] width 72 height 21
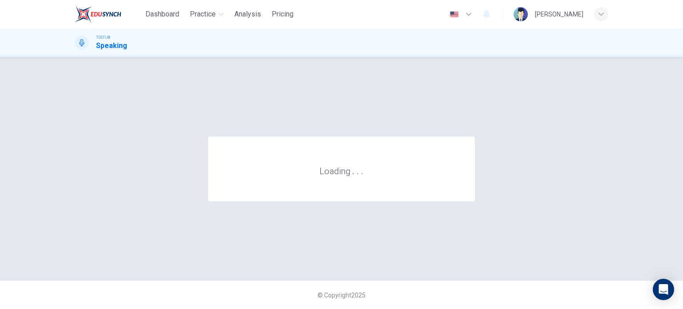
scroll to position [0, 0]
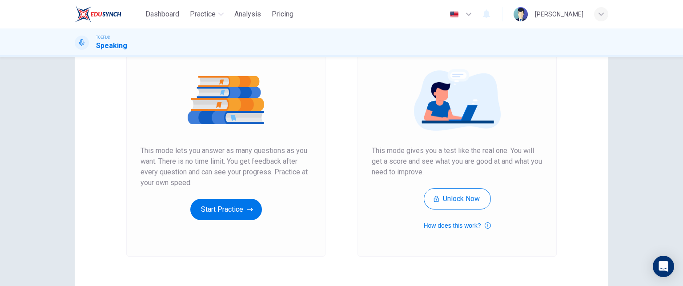
scroll to position [144, 0]
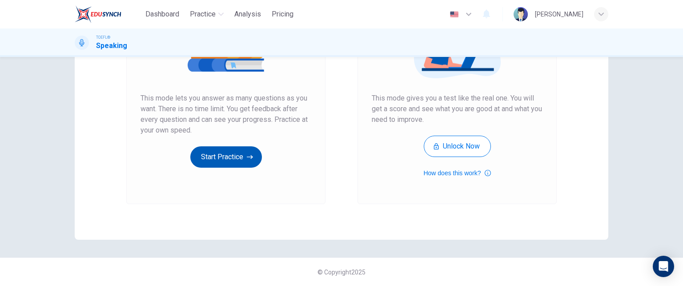
click at [238, 160] on button "Start Practice" at bounding box center [226, 156] width 72 height 21
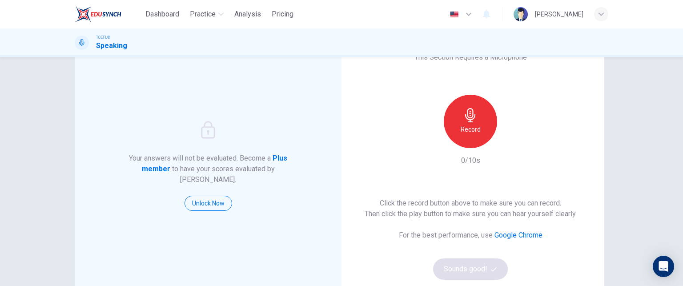
scroll to position [41, 0]
click at [484, 128] on div "Record" at bounding box center [470, 120] width 53 height 53
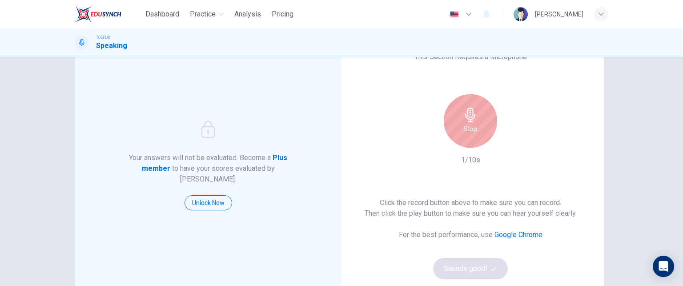
click at [471, 124] on h6 "Stop" at bounding box center [470, 129] width 13 height 11
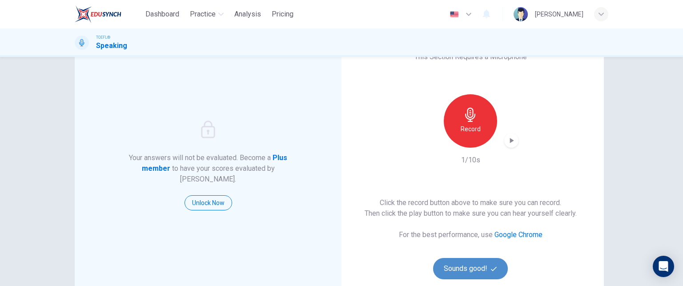
click at [464, 268] on button "Sounds good!" at bounding box center [470, 268] width 75 height 21
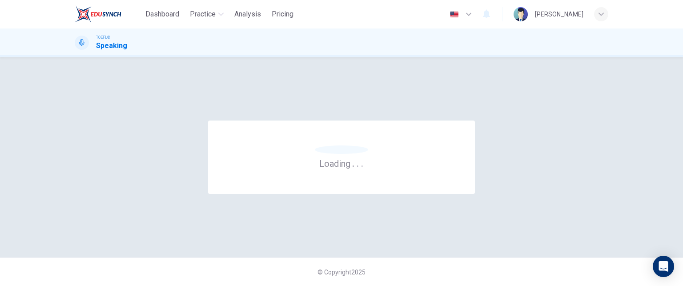
scroll to position [0, 0]
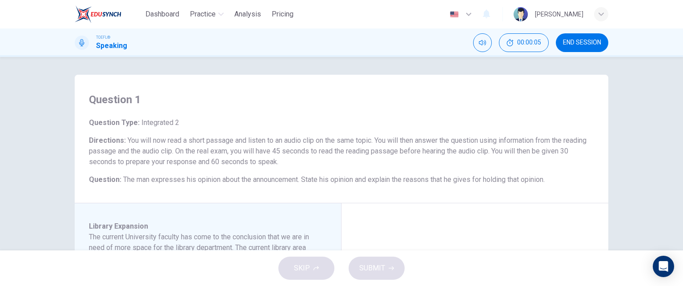
click at [283, 129] on div "Question Type : Integrated 2 Directions : You will now read a short passage and…" at bounding box center [341, 151] width 505 height 68
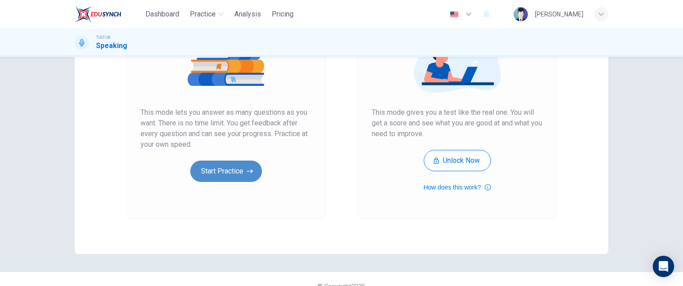
click at [219, 168] on button "Start Practice" at bounding box center [226, 171] width 72 height 21
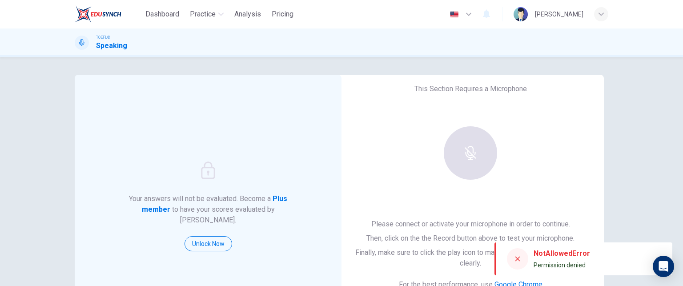
scroll to position [144, 0]
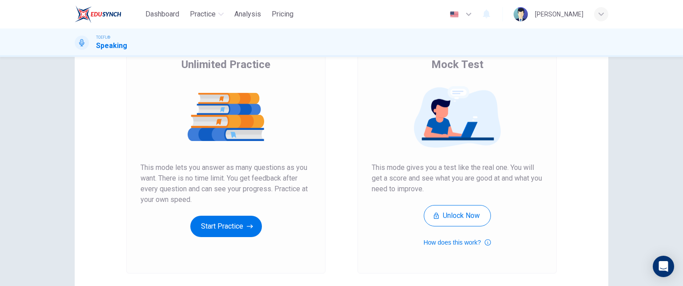
scroll to position [101, 0]
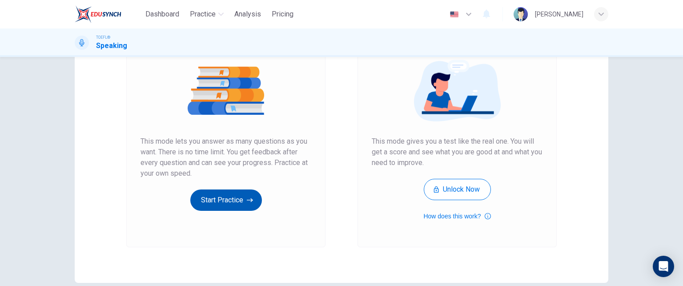
click at [212, 196] on button "Start Practice" at bounding box center [226, 200] width 72 height 21
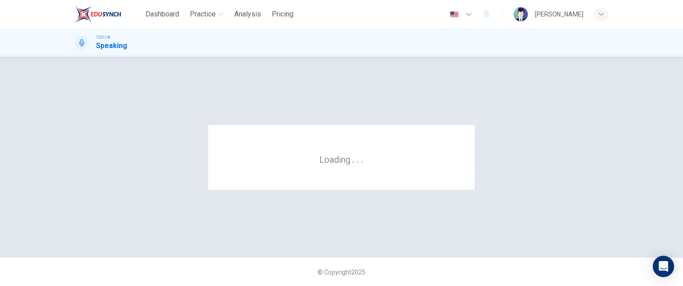
scroll to position [0, 0]
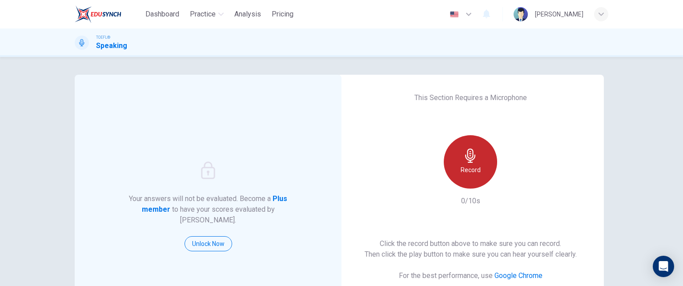
click at [452, 165] on div "Record" at bounding box center [470, 161] width 53 height 53
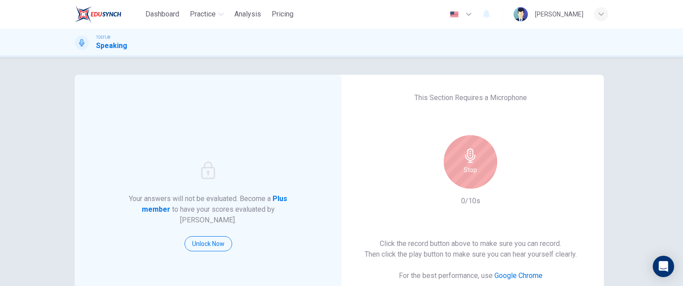
scroll to position [91, 0]
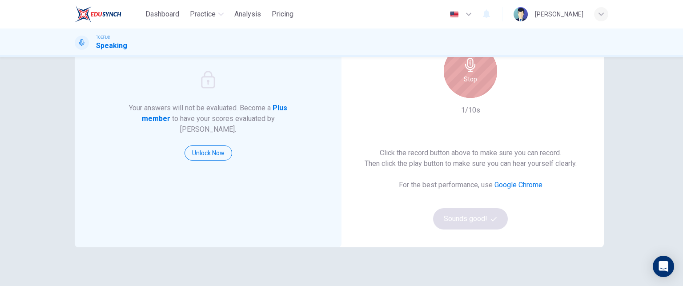
click at [468, 81] on h6 "Stop" at bounding box center [470, 79] width 13 height 11
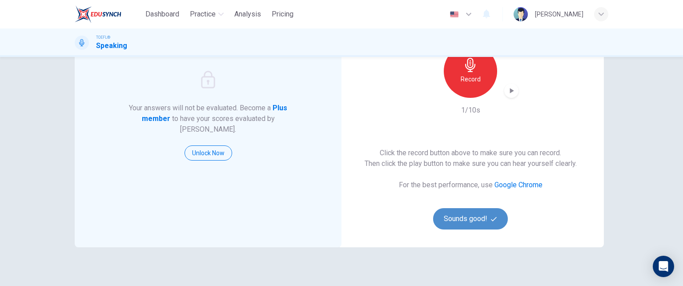
click at [461, 221] on button "Sounds good!" at bounding box center [470, 218] width 75 height 21
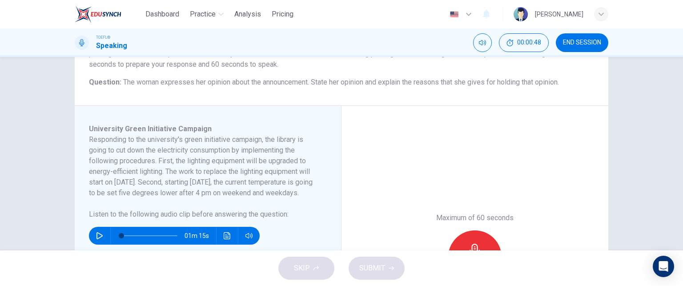
scroll to position [108, 0]
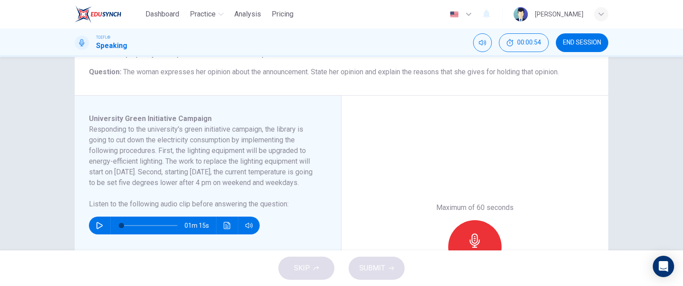
click at [101, 229] on icon "button" at bounding box center [99, 225] width 7 height 7
type input "0"
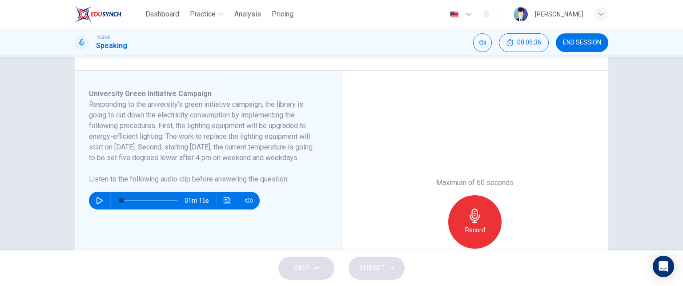
scroll to position [135, 0]
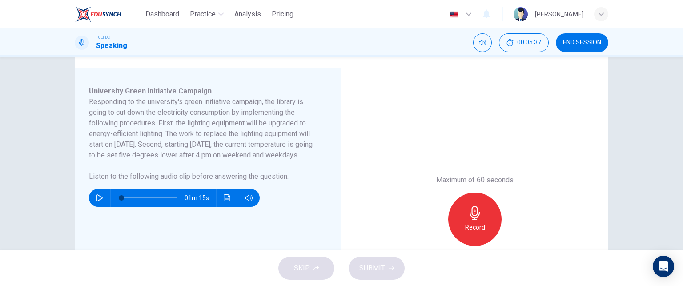
click at [471, 218] on icon "button" at bounding box center [475, 213] width 14 height 14
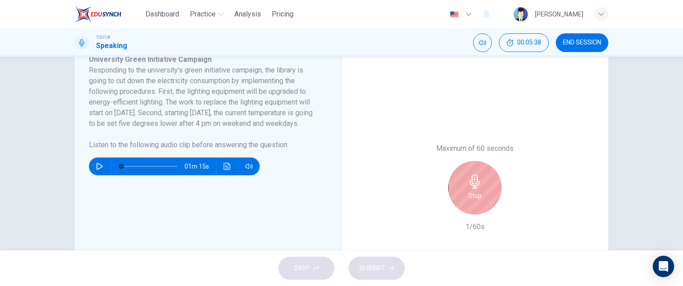
scroll to position [201, 0]
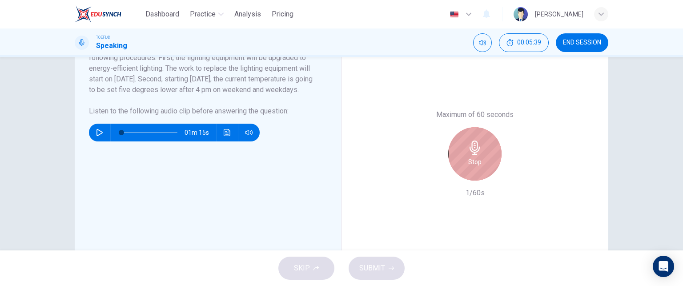
click at [470, 165] on h6 "Stop" at bounding box center [474, 162] width 13 height 11
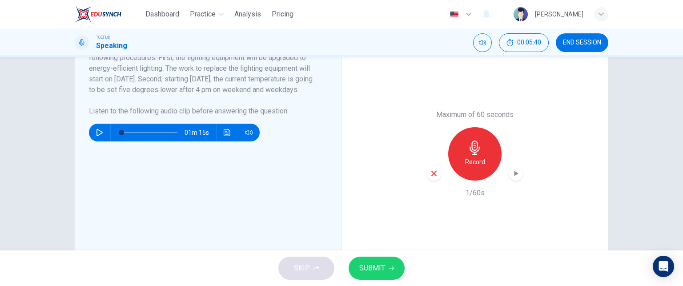
click at [313, 266] on div "SKIP SUBMIT" at bounding box center [341, 268] width 683 height 36
click at [376, 269] on span "SUBMIT" at bounding box center [372, 268] width 26 height 12
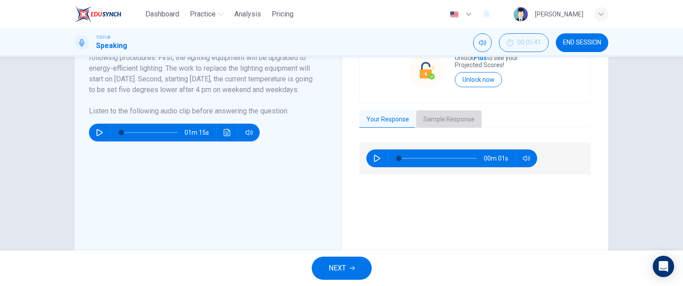
click at [436, 115] on button "Sample Response" at bounding box center [448, 119] width 65 height 19
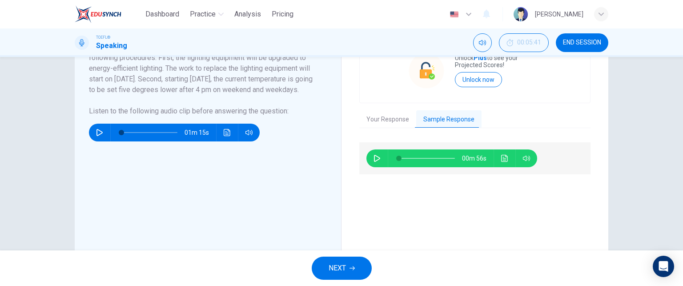
click at [375, 153] on button "button" at bounding box center [377, 158] width 14 height 18
type input "0"
click at [339, 266] on span "NEXT" at bounding box center [337, 268] width 17 height 12
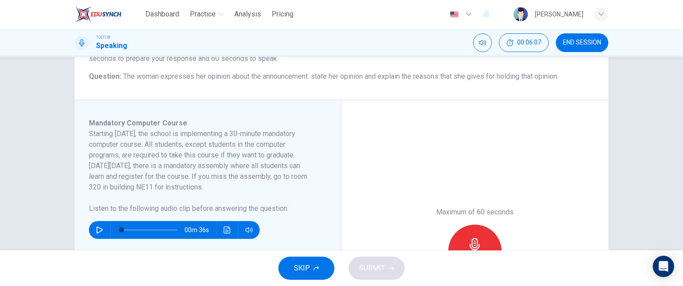
scroll to position [133, 0]
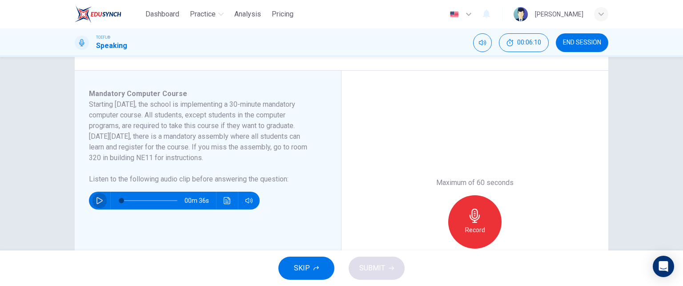
click at [96, 204] on icon "button" at bounding box center [99, 200] width 7 height 7
type input "0"
click at [304, 268] on span "SKIP" at bounding box center [302, 268] width 16 height 12
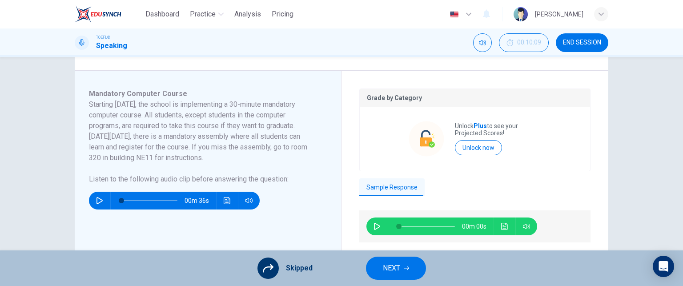
click at [397, 266] on span "NEXT" at bounding box center [391, 268] width 17 height 12
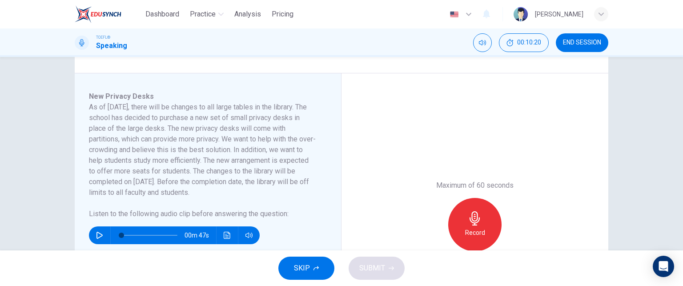
scroll to position [131, 0]
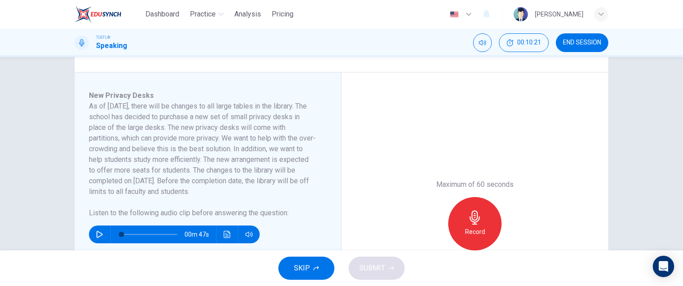
click at [301, 263] on span "SKIP" at bounding box center [302, 268] width 16 height 12
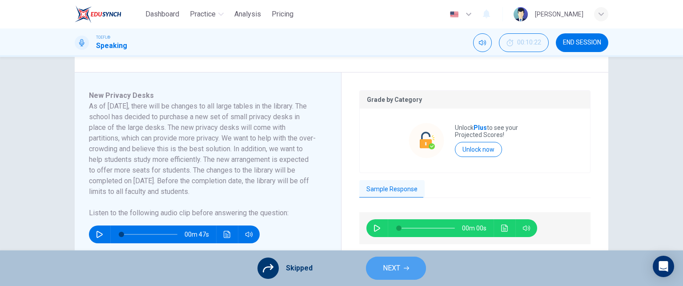
click at [411, 268] on button "NEXT" at bounding box center [396, 268] width 60 height 23
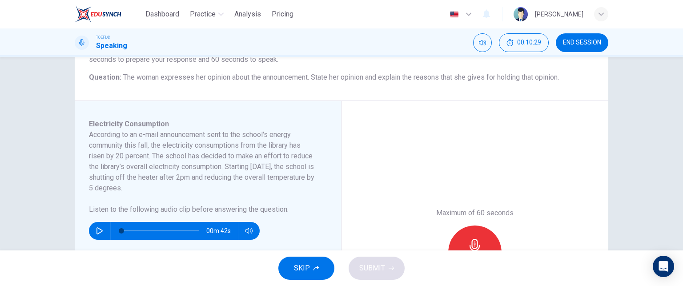
scroll to position [103, 0]
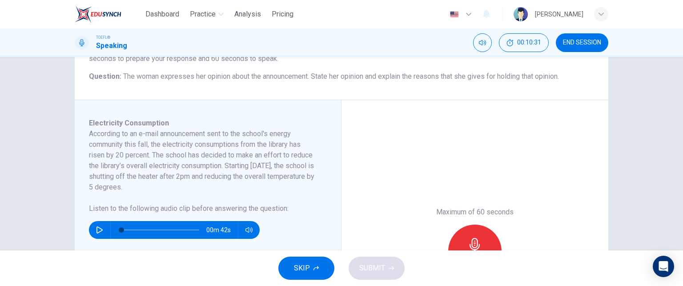
click at [295, 266] on span "SKIP" at bounding box center [302, 268] width 16 height 12
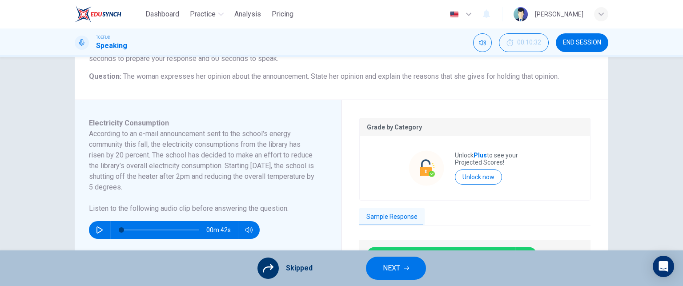
click at [404, 268] on icon "button" at bounding box center [406, 268] width 5 height 5
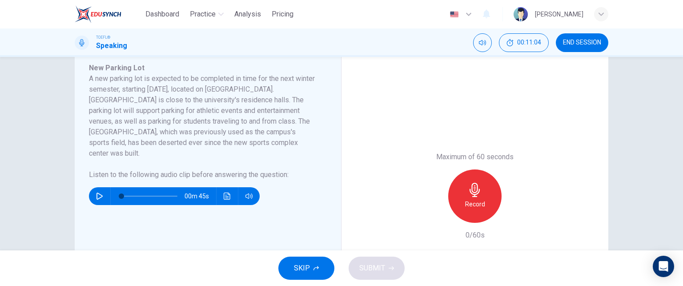
scroll to position [159, 0]
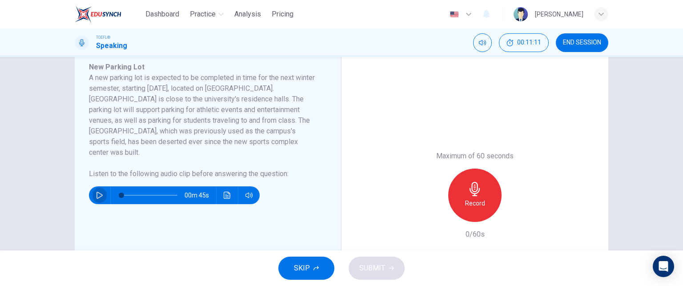
click at [99, 192] on icon "button" at bounding box center [99, 195] width 7 height 7
type input "0"
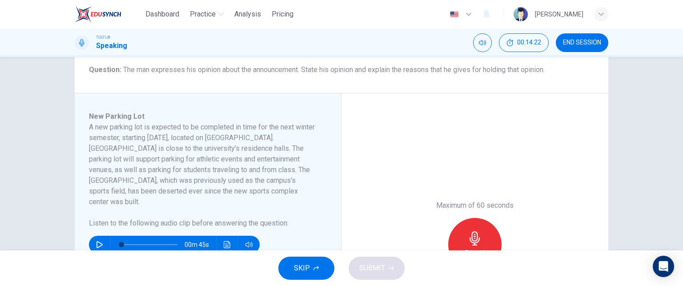
scroll to position [198, 0]
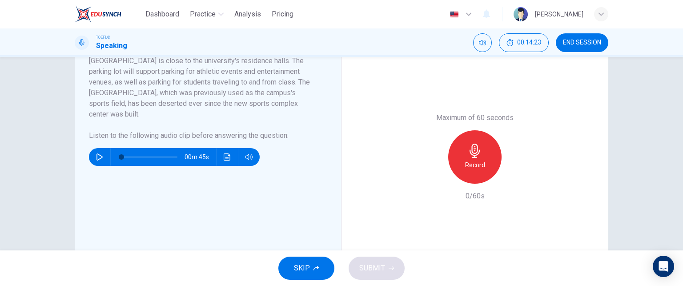
click at [469, 151] on icon "button" at bounding box center [475, 151] width 14 height 14
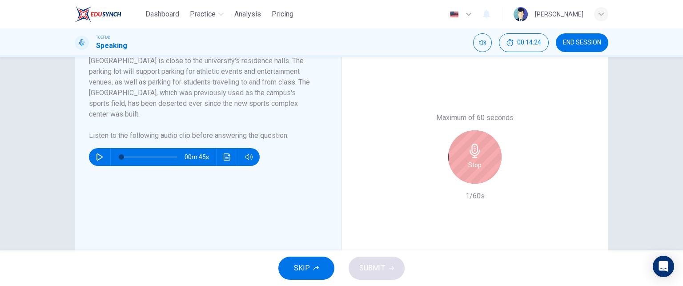
click at [482, 160] on div "Stop" at bounding box center [474, 156] width 53 height 53
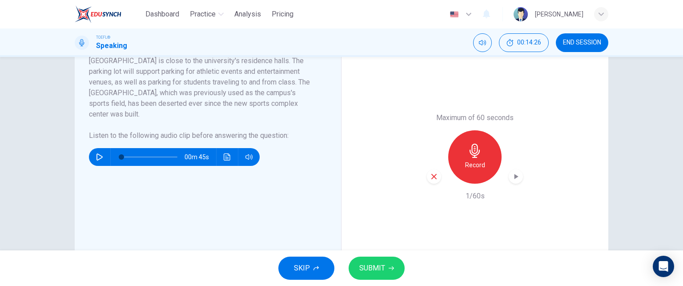
click at [375, 268] on span "SUBMIT" at bounding box center [372, 268] width 26 height 12
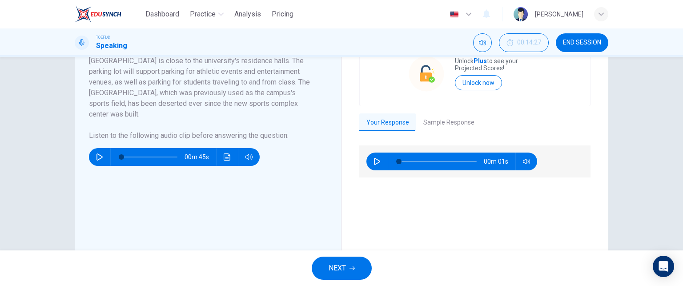
click at [441, 121] on button "Sample Response" at bounding box center [448, 122] width 65 height 19
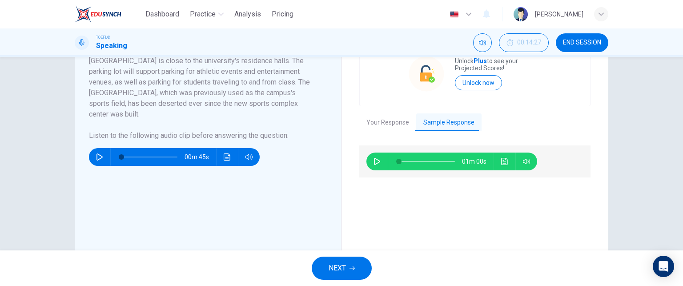
click at [377, 162] on icon "button" at bounding box center [377, 161] width 7 height 7
type input "0"
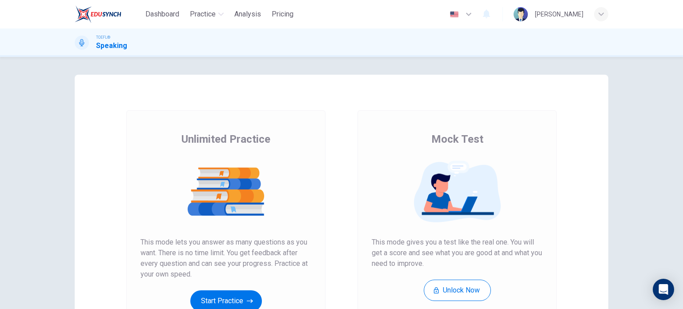
scroll to position [121, 0]
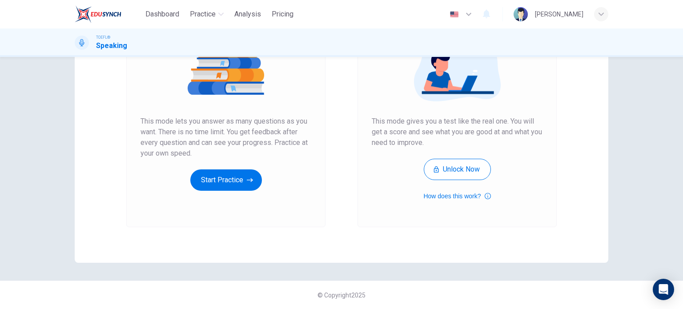
click at [219, 203] on div "Unlimited Practice This mode lets you answer as many questions as you want. The…" at bounding box center [225, 108] width 199 height 238
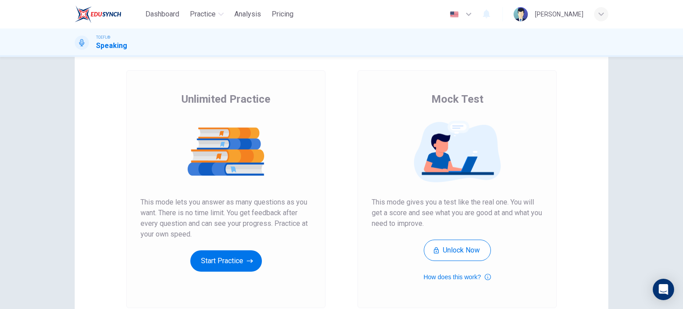
scroll to position [48, 0]
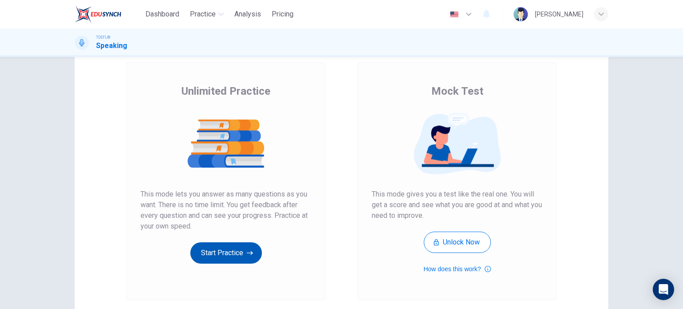
click at [226, 251] on button "Start Practice" at bounding box center [226, 252] width 72 height 21
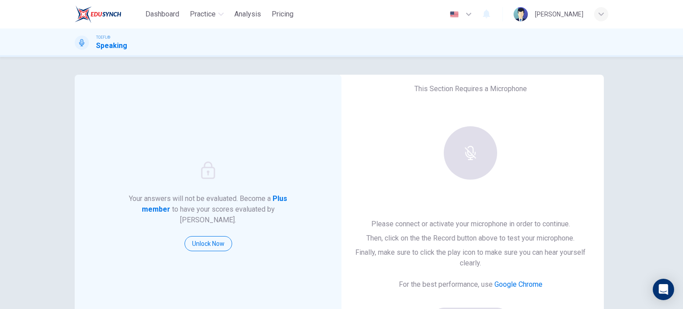
scroll to position [117, 0]
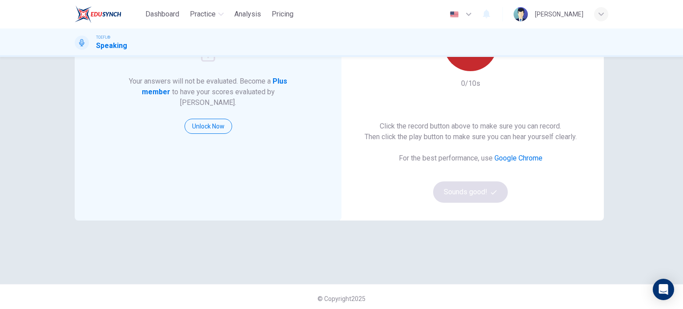
click at [464, 68] on div "Record" at bounding box center [470, 44] width 53 height 53
click at [464, 68] on div "Stop" at bounding box center [470, 44] width 53 height 53
click at [470, 188] on button "Sounds good!" at bounding box center [470, 192] width 75 height 21
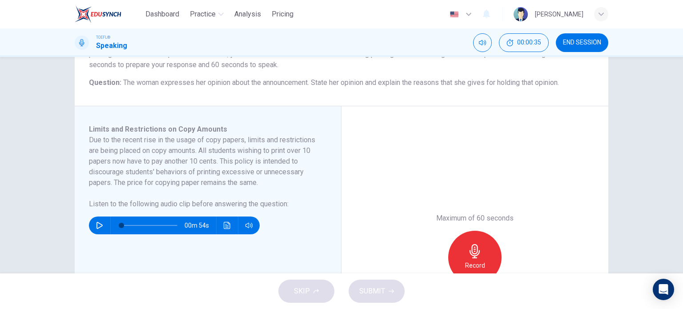
scroll to position [97, 0]
click at [100, 222] on icon "button" at bounding box center [99, 225] width 7 height 7
type input "0"
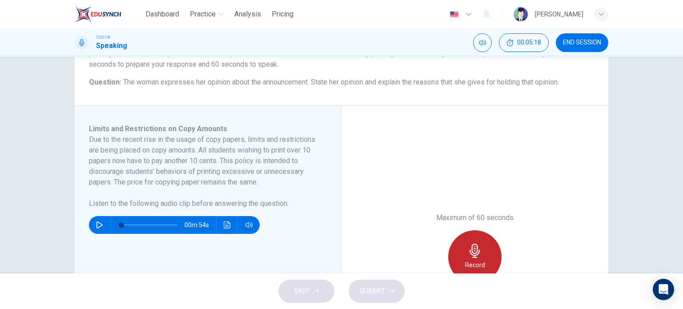
click at [489, 261] on div "Record" at bounding box center [474, 256] width 53 height 53
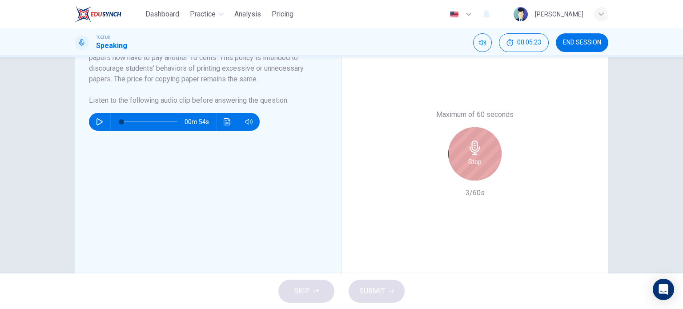
click at [472, 155] on div "Stop" at bounding box center [474, 153] width 53 height 53
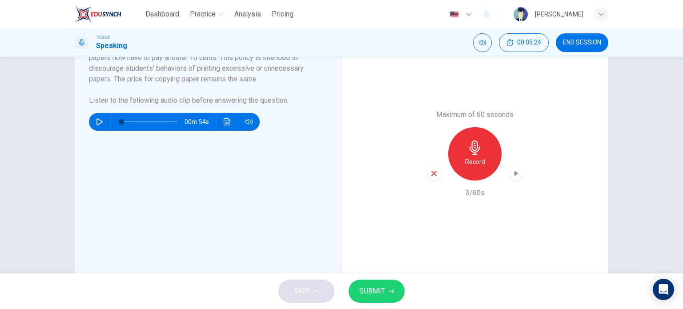
click at [379, 290] on span "SUBMIT" at bounding box center [372, 291] width 26 height 12
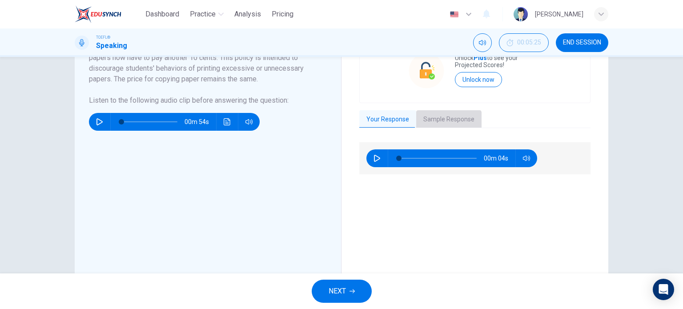
click at [443, 125] on button "Sample Response" at bounding box center [448, 119] width 65 height 19
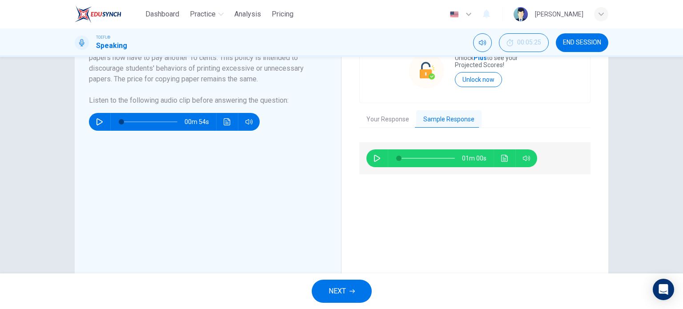
click at [374, 157] on icon "button" at bounding box center [377, 158] width 7 height 7
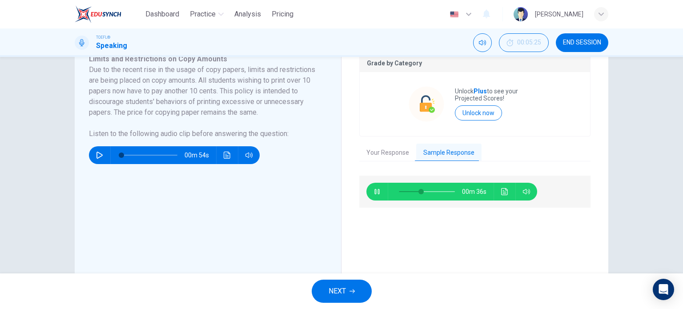
scroll to position [167, 0]
click at [375, 190] on icon "button" at bounding box center [377, 191] width 5 height 5
type input "56"
click at [339, 291] on span "NEXT" at bounding box center [337, 291] width 17 height 12
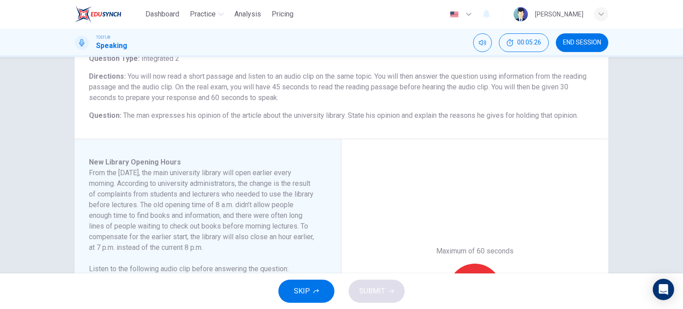
scroll to position [65, 0]
click at [314, 291] on icon "button" at bounding box center [316, 291] width 5 height 5
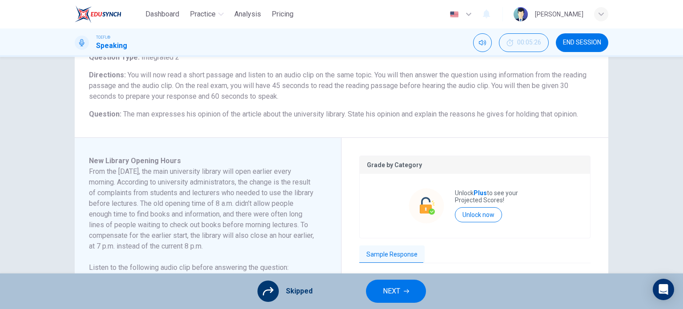
click at [409, 290] on button "NEXT" at bounding box center [396, 291] width 60 height 23
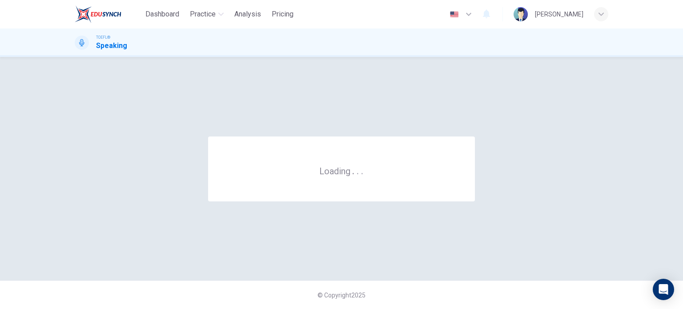
scroll to position [0, 0]
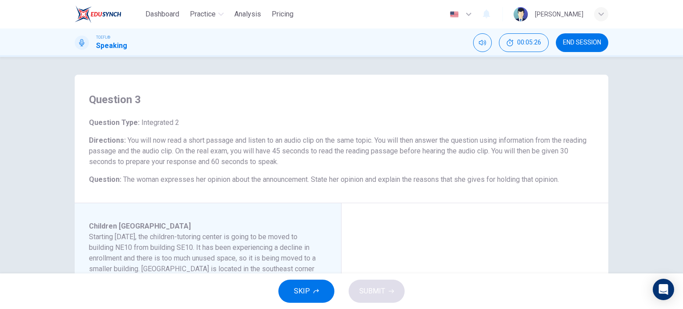
click at [303, 297] on span "SKIP" at bounding box center [302, 291] width 16 height 12
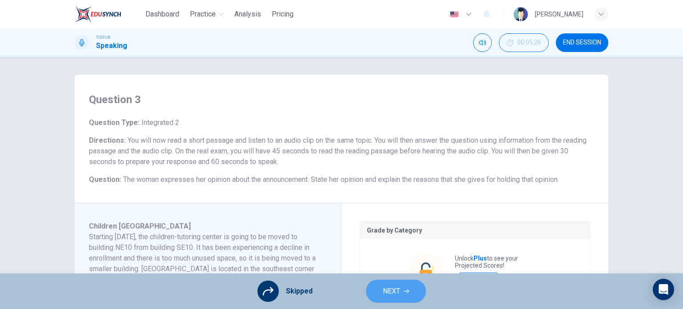
click at [414, 284] on button "NEXT" at bounding box center [396, 291] width 60 height 23
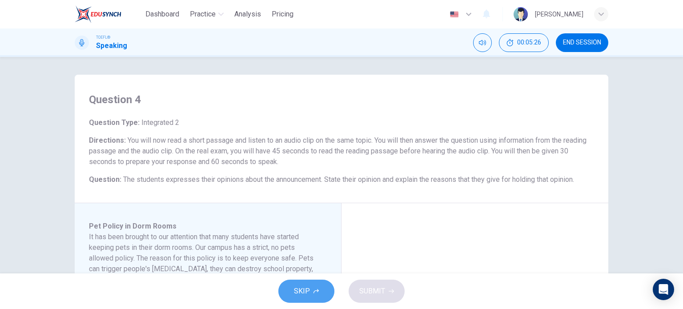
click at [294, 293] on button "SKIP" at bounding box center [306, 291] width 56 height 23
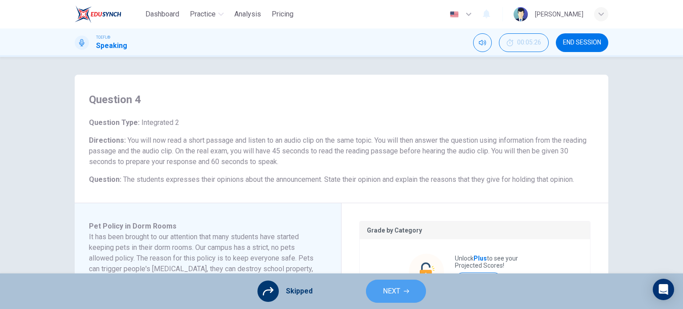
click at [419, 287] on button "NEXT" at bounding box center [396, 291] width 60 height 23
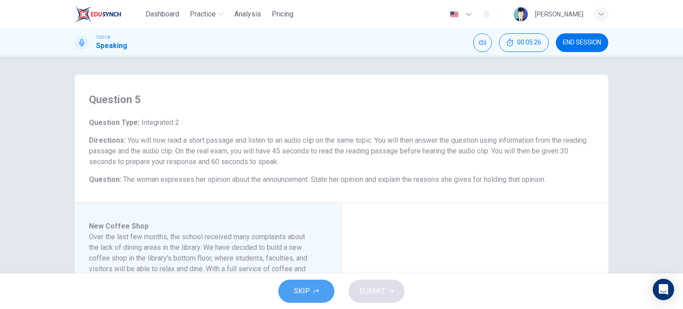
click at [298, 291] on span "SKIP" at bounding box center [302, 291] width 16 height 12
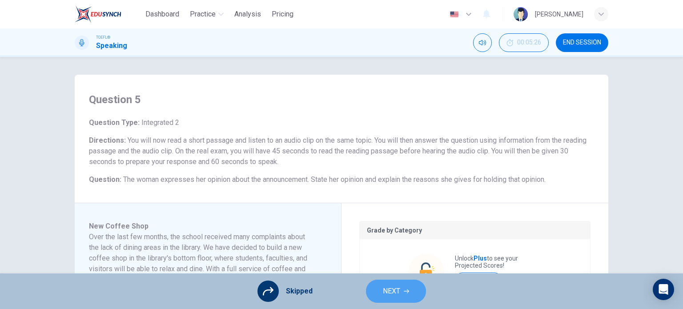
click at [416, 291] on button "NEXT" at bounding box center [396, 291] width 60 height 23
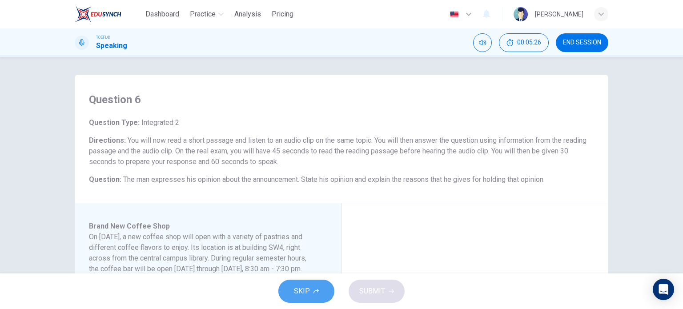
click at [311, 292] on button "SKIP" at bounding box center [306, 291] width 56 height 23
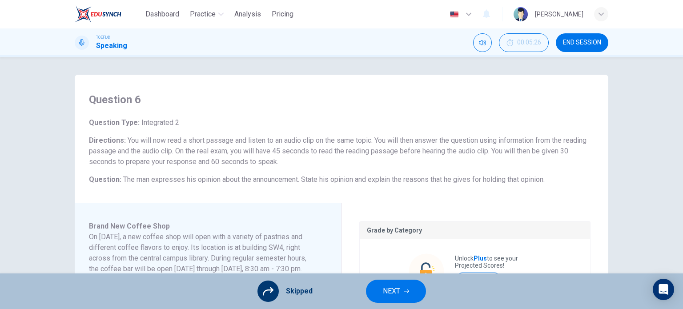
click at [416, 290] on button "NEXT" at bounding box center [396, 291] width 60 height 23
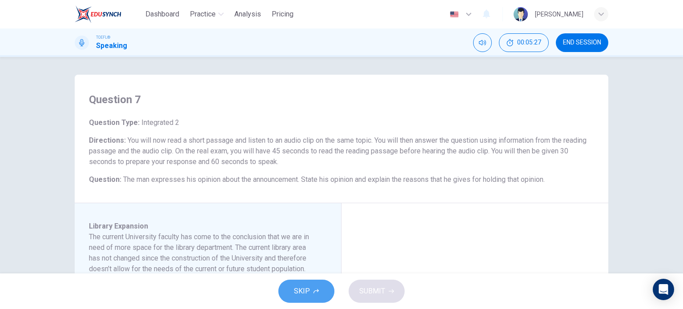
click at [307, 290] on span "SKIP" at bounding box center [302, 291] width 16 height 12
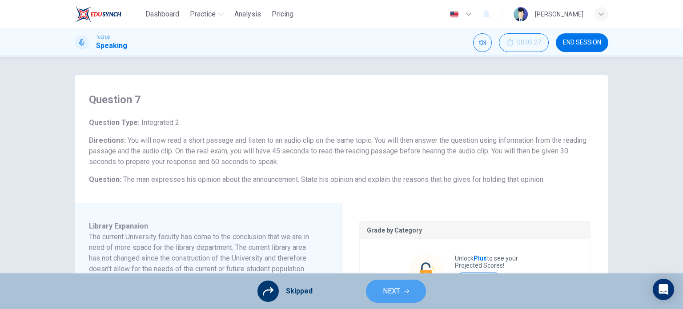
click at [415, 299] on button "NEXT" at bounding box center [396, 291] width 60 height 23
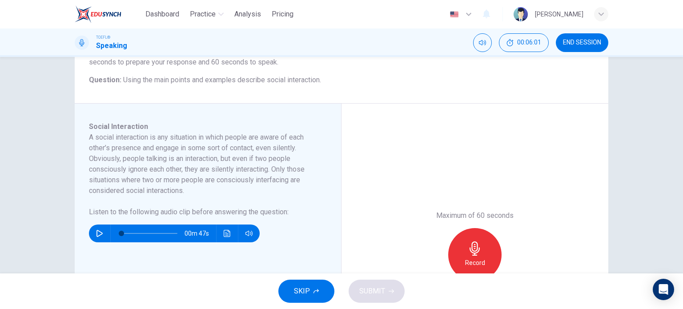
scroll to position [100, 0]
click at [98, 235] on icon "button" at bounding box center [100, 233] width 6 height 7
type input "0"
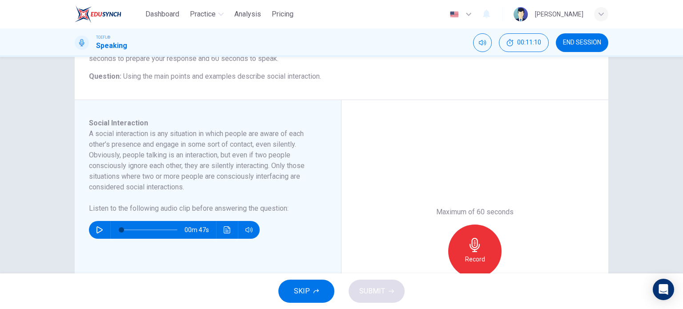
click at [314, 286] on button "SKIP" at bounding box center [306, 291] width 56 height 23
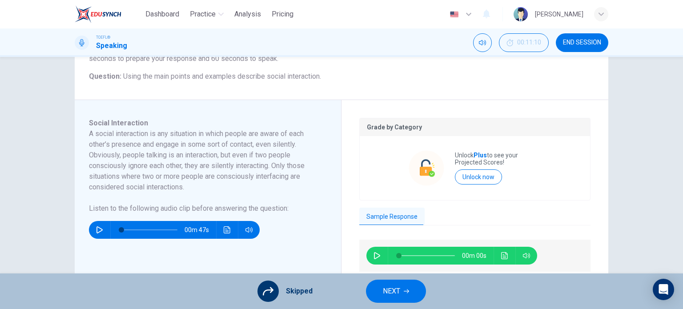
drag, startPoint x: 397, startPoint y: 286, endPoint x: 441, endPoint y: 192, distance: 104.1
click at [441, 192] on div "Dashboard Practice Analysis Pricing English en ​ kilian TOEFL® Speaking 00:11:1…" at bounding box center [341, 154] width 683 height 309
click at [377, 250] on button "button" at bounding box center [377, 256] width 14 height 18
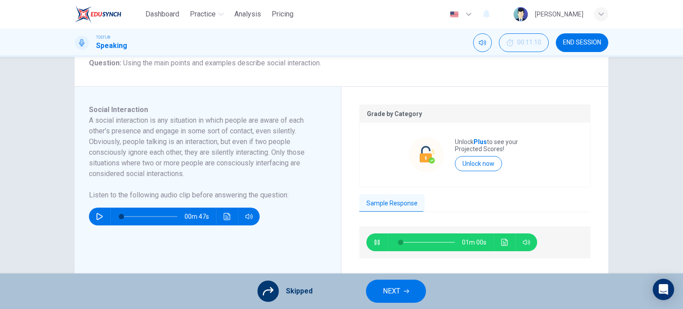
scroll to position [117, 0]
type input "6"
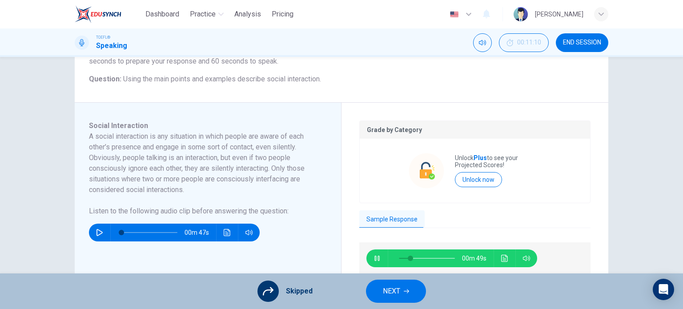
scroll to position [172, 0]
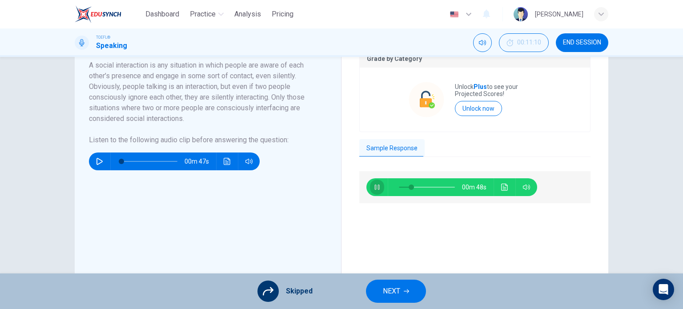
click at [370, 183] on button "button" at bounding box center [377, 187] width 14 height 18
type input "22"
click at [393, 287] on span "NEXT" at bounding box center [391, 291] width 17 height 12
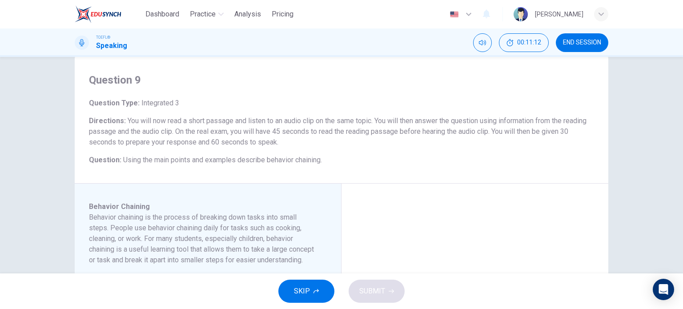
scroll to position [20, 0]
click at [298, 301] on button "SKIP" at bounding box center [306, 291] width 56 height 23
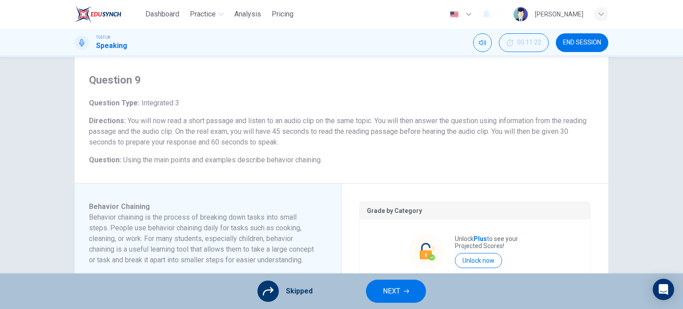
click at [387, 287] on span "NEXT" at bounding box center [391, 291] width 17 height 12
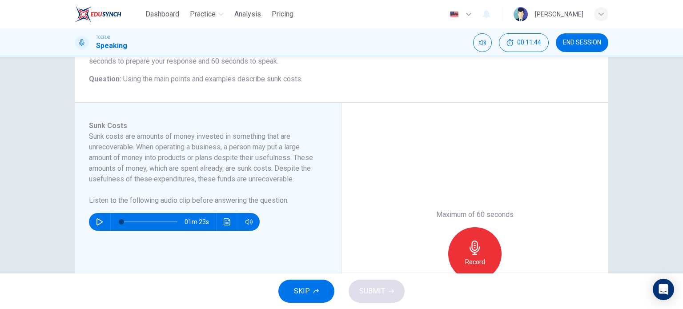
scroll to position [101, 0]
click at [93, 222] on button "button" at bounding box center [100, 222] width 14 height 18
type input "0"
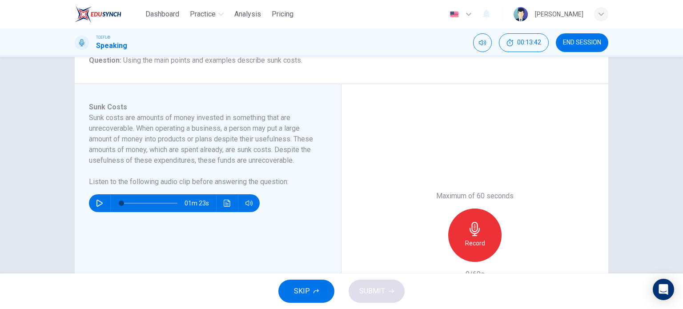
scroll to position [122, 0]
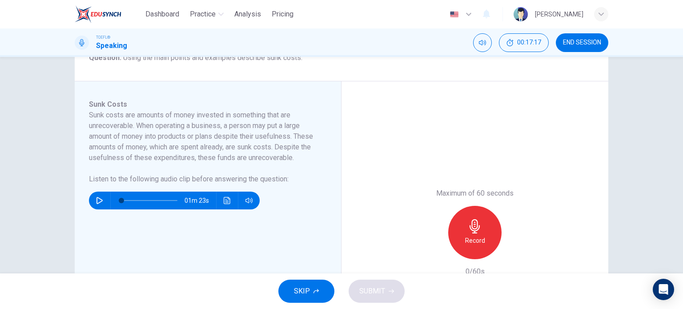
click at [298, 289] on span "SKIP" at bounding box center [302, 291] width 16 height 12
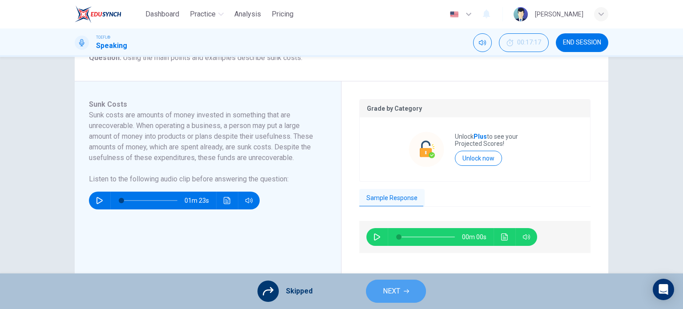
click at [404, 283] on button "NEXT" at bounding box center [396, 291] width 60 height 23
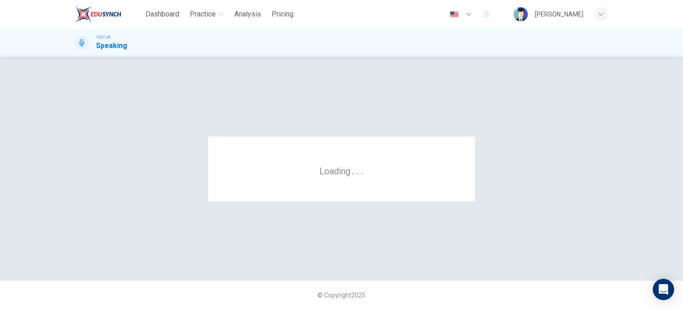
scroll to position [0, 0]
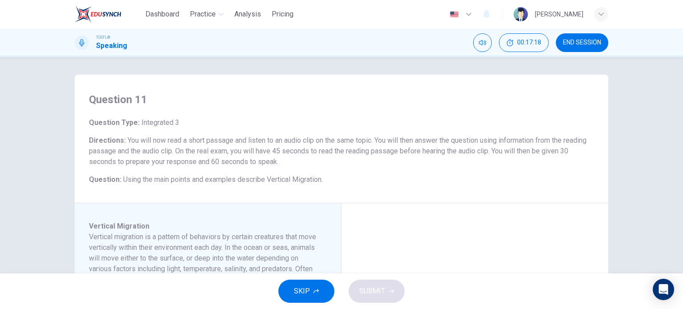
click at [304, 291] on span "SKIP" at bounding box center [302, 291] width 16 height 12
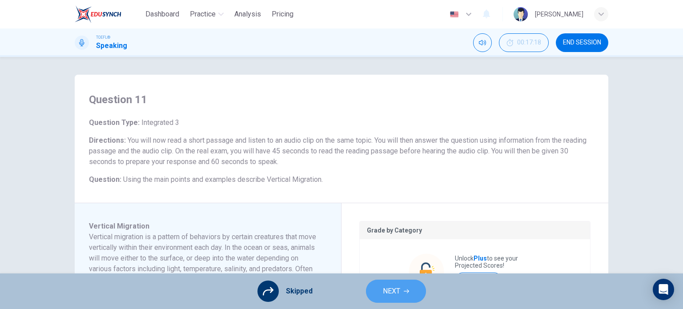
click at [404, 290] on icon "button" at bounding box center [406, 291] width 5 height 5
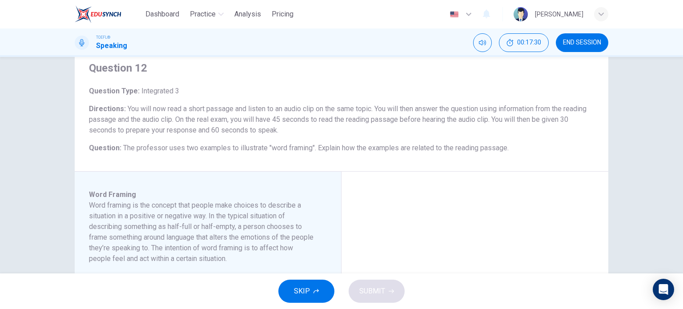
scroll to position [32, 0]
click at [304, 293] on span "SKIP" at bounding box center [302, 291] width 16 height 12
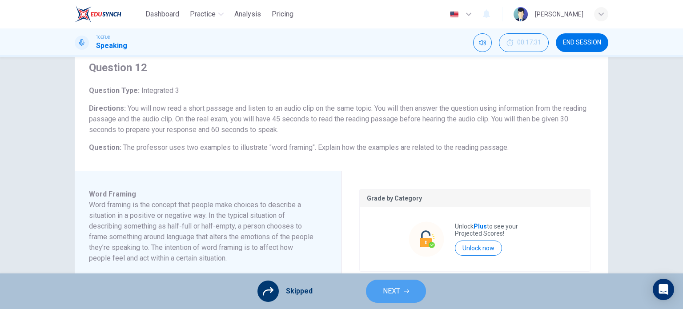
click at [388, 288] on span "NEXT" at bounding box center [391, 291] width 17 height 12
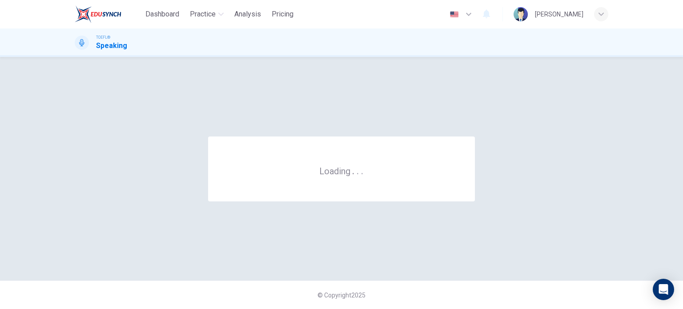
scroll to position [0, 0]
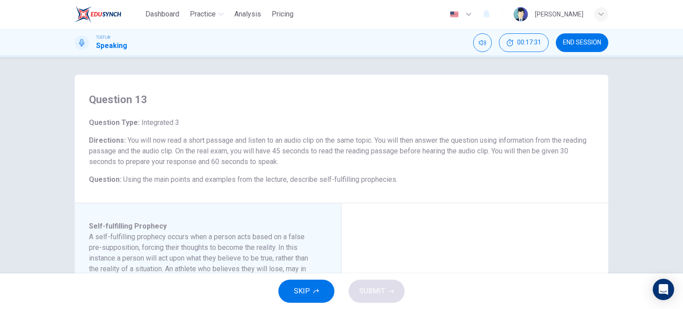
click at [300, 288] on span "SKIP" at bounding box center [302, 291] width 16 height 12
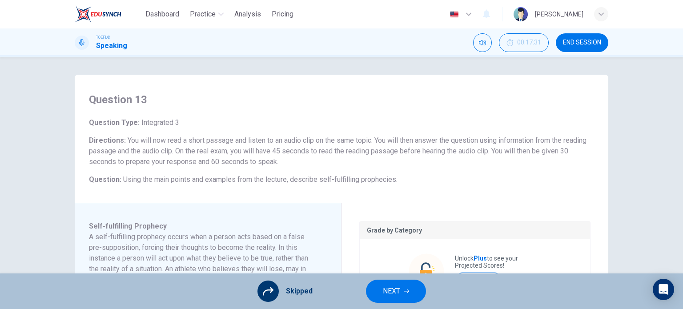
click at [393, 291] on span "NEXT" at bounding box center [391, 291] width 17 height 12
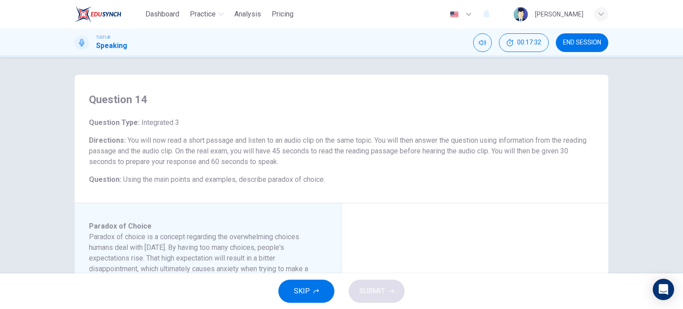
click at [302, 285] on span "SKIP" at bounding box center [302, 291] width 16 height 12
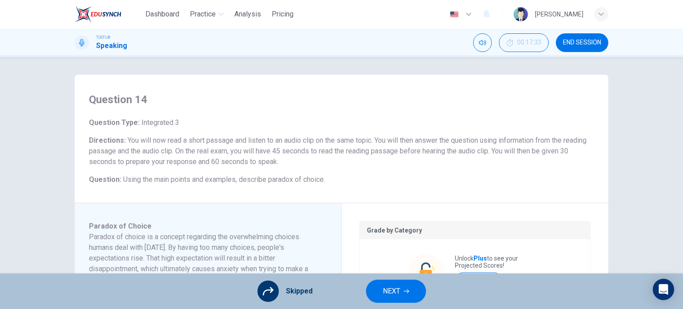
click at [400, 294] on span "NEXT" at bounding box center [391, 291] width 17 height 12
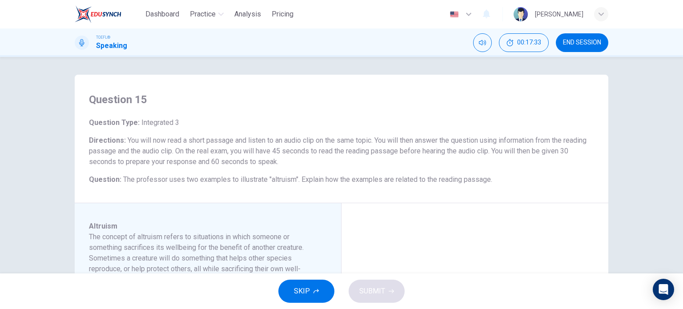
click at [305, 284] on button "SKIP" at bounding box center [306, 291] width 56 height 23
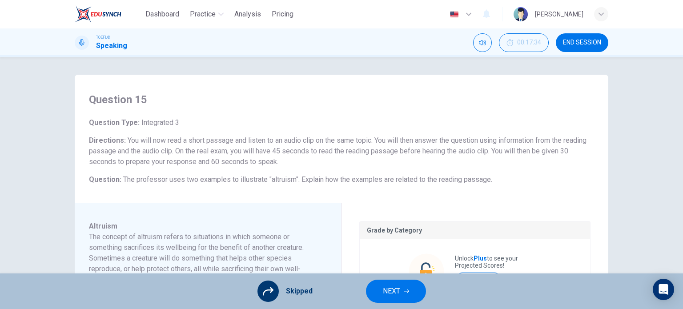
click at [391, 288] on span "NEXT" at bounding box center [391, 291] width 17 height 12
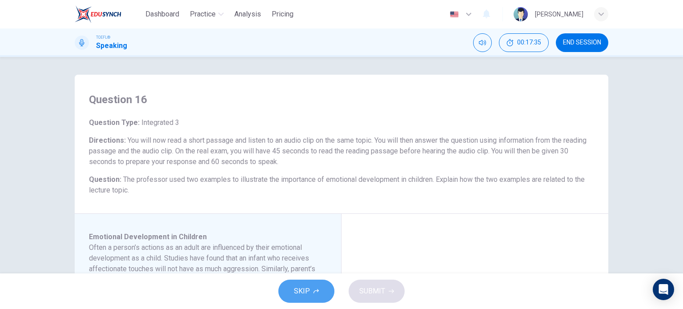
click at [310, 287] on button "SKIP" at bounding box center [306, 291] width 56 height 23
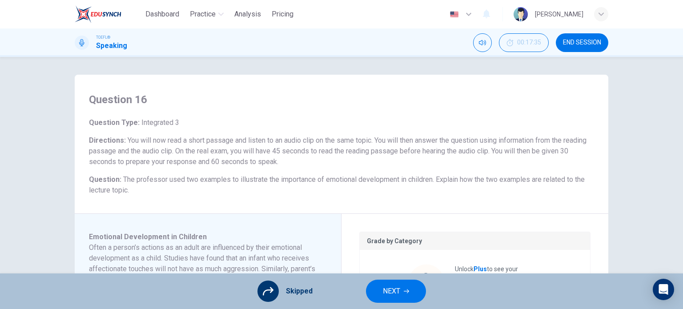
click at [393, 286] on span "NEXT" at bounding box center [391, 291] width 17 height 12
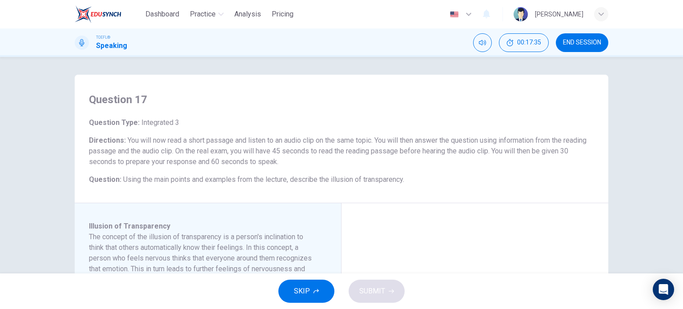
click at [306, 295] on span "SKIP" at bounding box center [302, 291] width 16 height 12
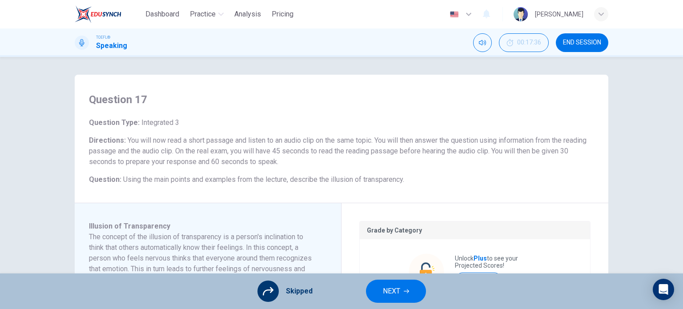
click at [400, 290] on button "NEXT" at bounding box center [396, 291] width 60 height 23
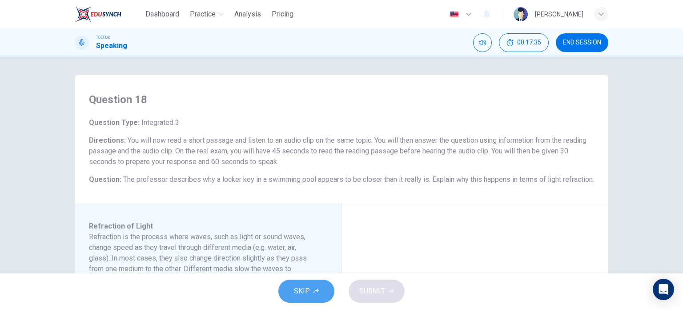
click at [311, 285] on button "SKIP" at bounding box center [306, 291] width 56 height 23
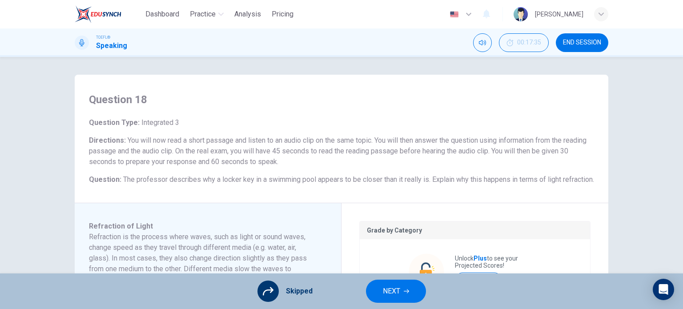
click at [397, 291] on span "NEXT" at bounding box center [391, 291] width 17 height 12
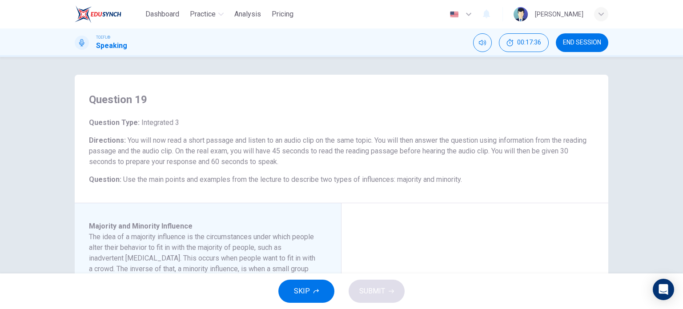
click at [308, 298] on button "SKIP" at bounding box center [306, 291] width 56 height 23
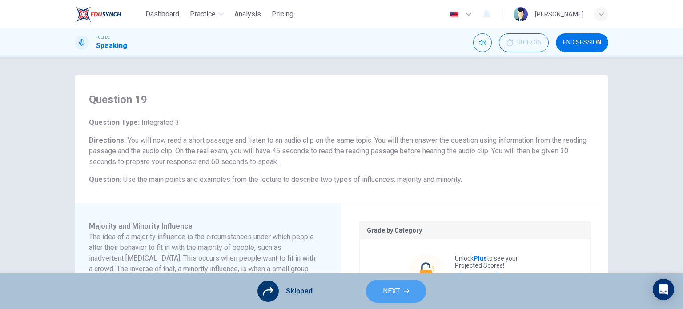
click at [397, 292] on span "NEXT" at bounding box center [391, 291] width 17 height 12
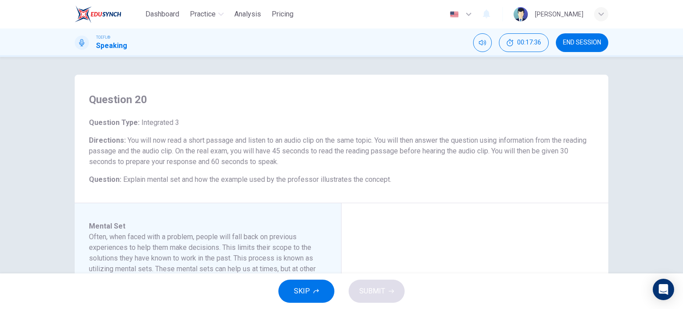
click at [297, 291] on span "SKIP" at bounding box center [302, 291] width 16 height 12
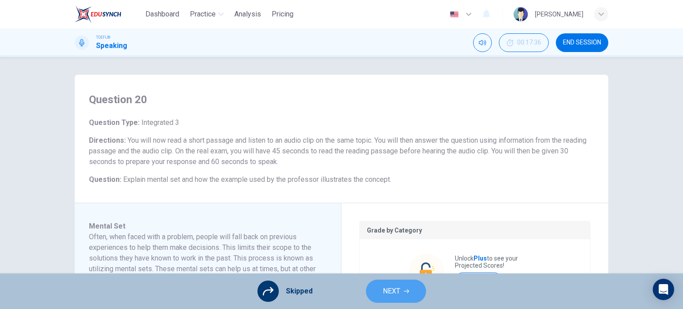
click at [391, 291] on span "NEXT" at bounding box center [391, 291] width 17 height 12
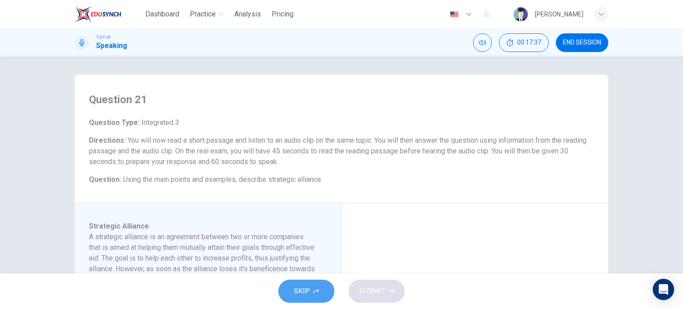
click at [304, 290] on span "SKIP" at bounding box center [302, 291] width 16 height 12
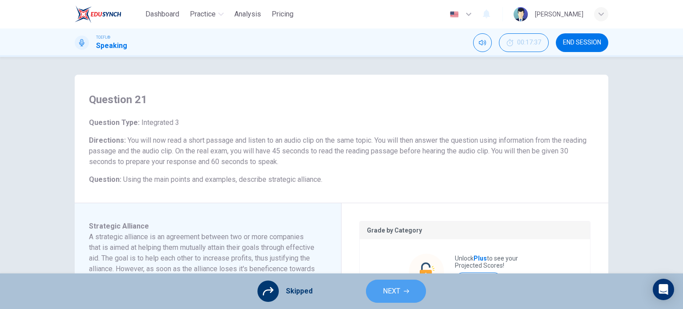
click at [395, 288] on span "NEXT" at bounding box center [391, 291] width 17 height 12
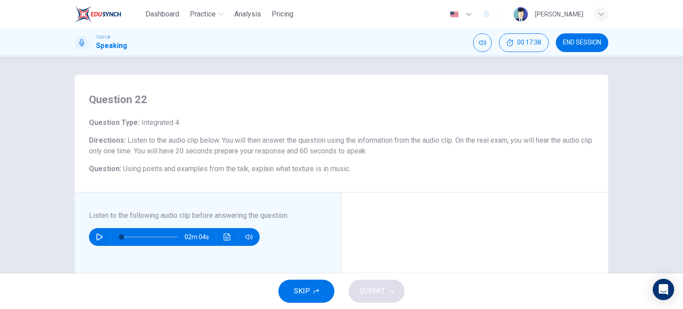
scroll to position [8, 0]
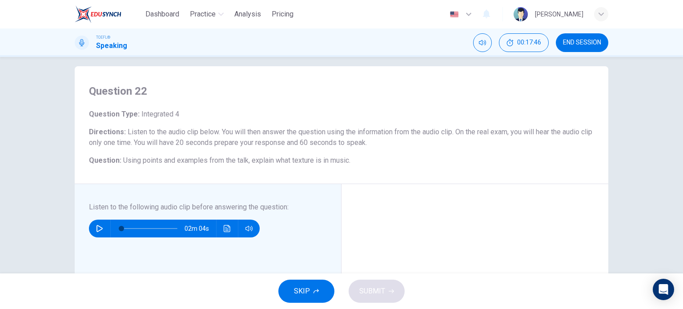
click at [101, 230] on button "button" at bounding box center [100, 229] width 14 height 18
type input "0"
click at [303, 289] on span "SKIP" at bounding box center [302, 291] width 16 height 12
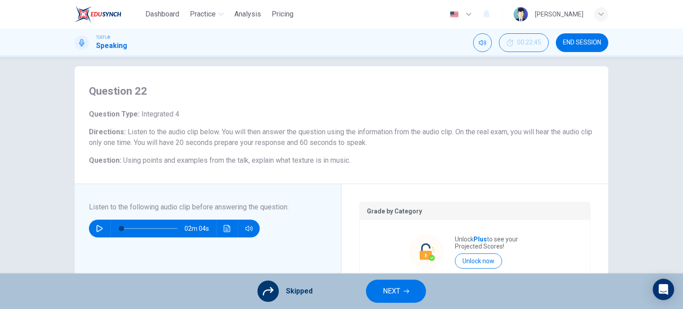
click at [405, 289] on icon "button" at bounding box center [406, 291] width 5 height 5
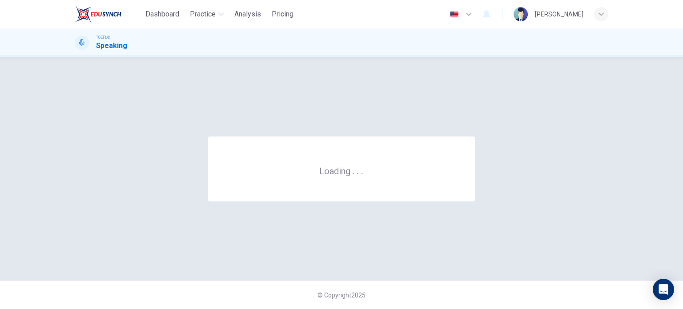
scroll to position [0, 0]
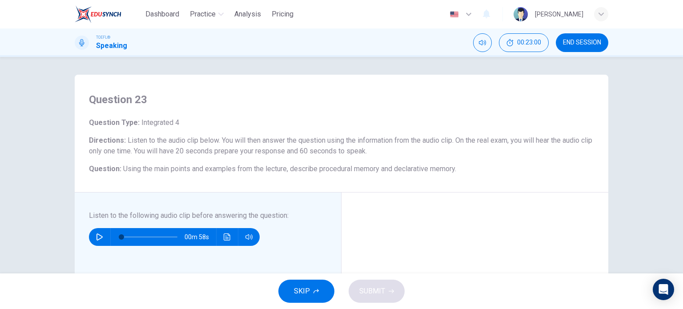
click at [96, 234] on icon "button" at bounding box center [99, 237] width 7 height 7
type input "0"
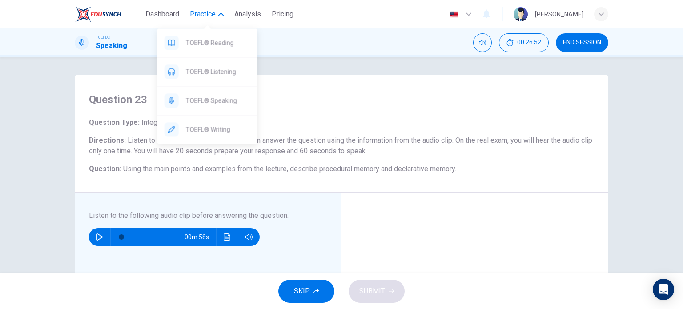
click at [215, 13] on span "Practice" at bounding box center [203, 14] width 26 height 11
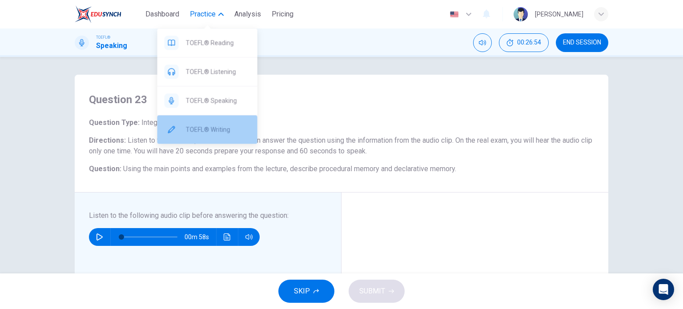
click at [191, 123] on div "TOEFL® Writing" at bounding box center [207, 129] width 100 height 28
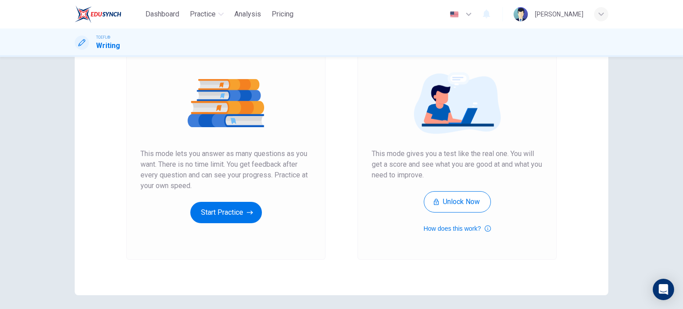
scroll to position [89, 0]
click at [222, 216] on button "Start Practice" at bounding box center [226, 212] width 72 height 21
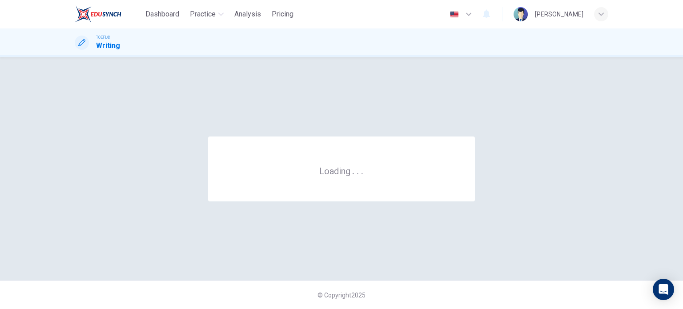
scroll to position [0, 0]
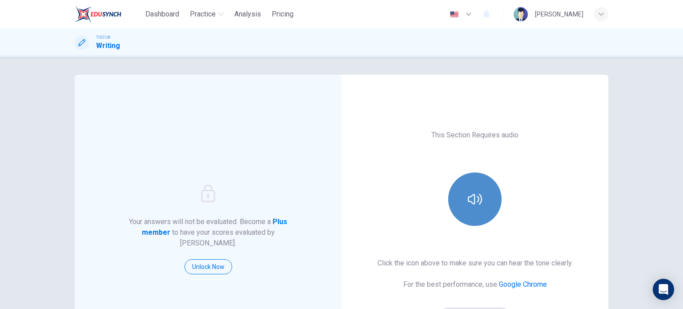
click at [470, 199] on icon "button" at bounding box center [475, 199] width 14 height 14
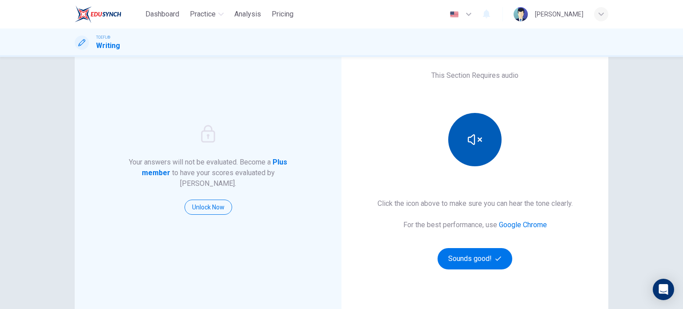
scroll to position [61, 0]
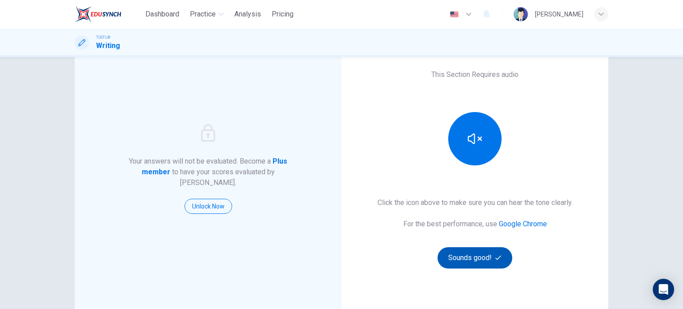
click at [473, 253] on button "Sounds good!" at bounding box center [475, 257] width 75 height 21
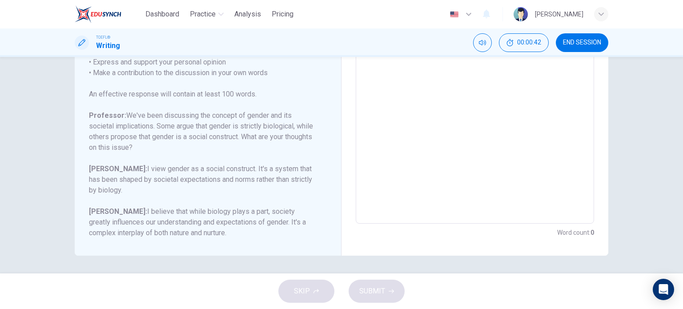
scroll to position [179, 0]
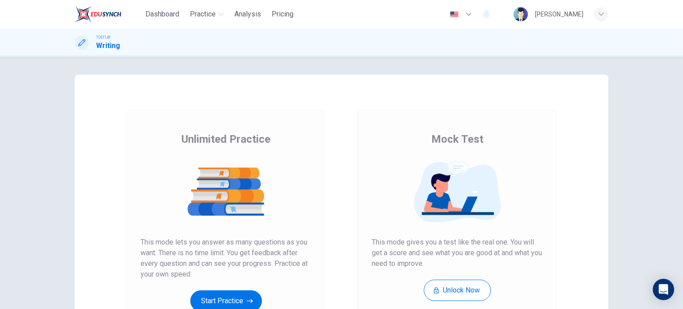
scroll to position [30, 0]
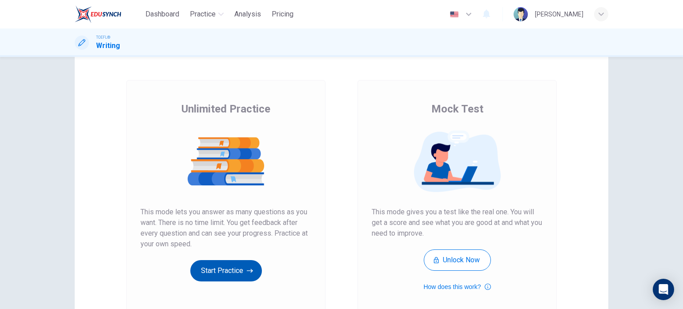
click at [214, 267] on button "Start Practice" at bounding box center [226, 270] width 72 height 21
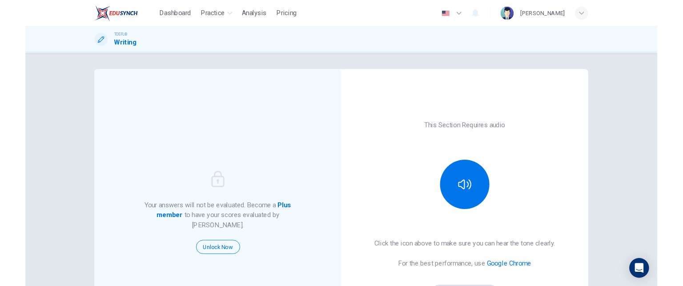
scroll to position [121, 0]
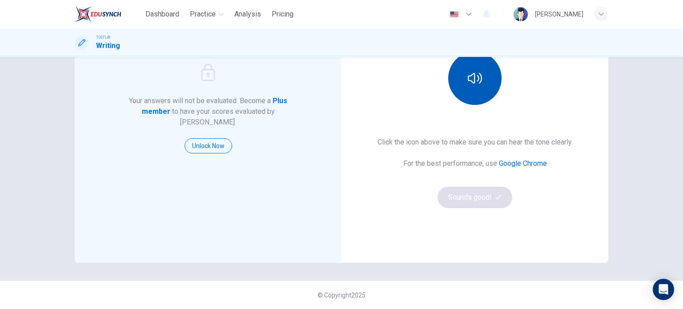
click at [460, 81] on button "button" at bounding box center [474, 78] width 53 height 53
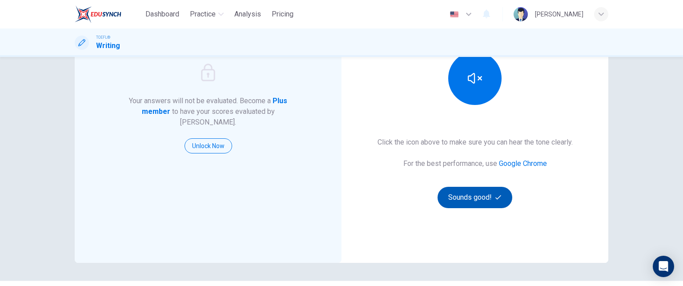
click at [476, 199] on button "Sounds good!" at bounding box center [475, 197] width 75 height 21
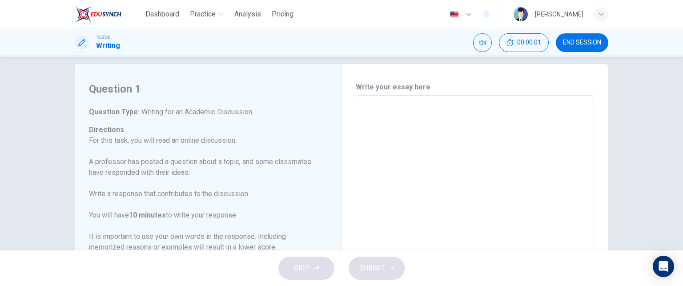
scroll to position [11, 0]
click at [430, 174] on textarea at bounding box center [475, 244] width 226 height 282
type textarea "h"
type textarea "x"
type textarea "hh"
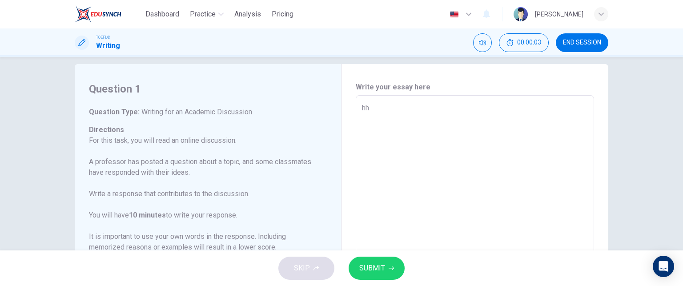
type textarea "x"
type textarea "hh"
click at [377, 258] on button "SUBMIT" at bounding box center [377, 268] width 56 height 23
type textarea "x"
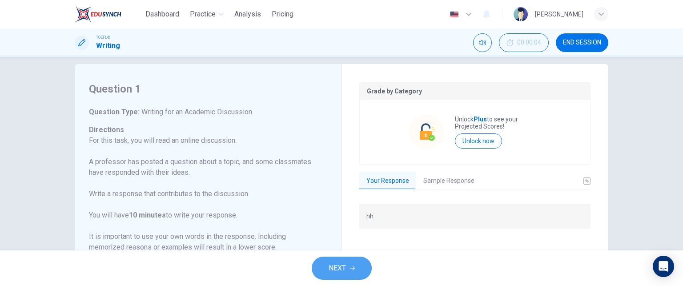
click at [351, 266] on icon "button" at bounding box center [352, 268] width 5 height 5
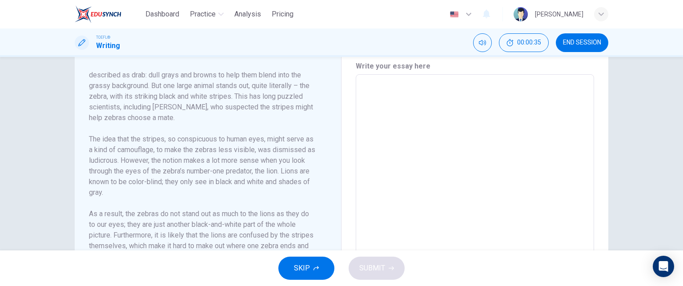
scroll to position [0, 0]
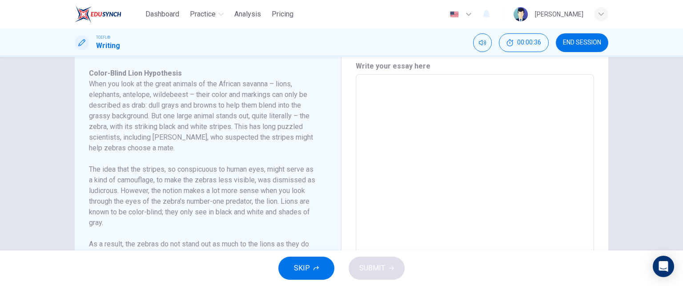
click at [301, 272] on span "SKIP" at bounding box center [302, 268] width 16 height 12
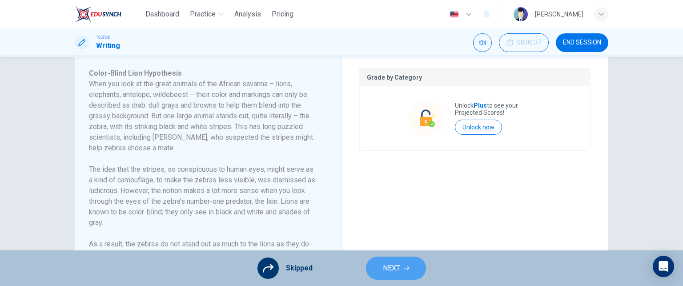
click at [406, 267] on icon "button" at bounding box center [406, 268] width 5 height 5
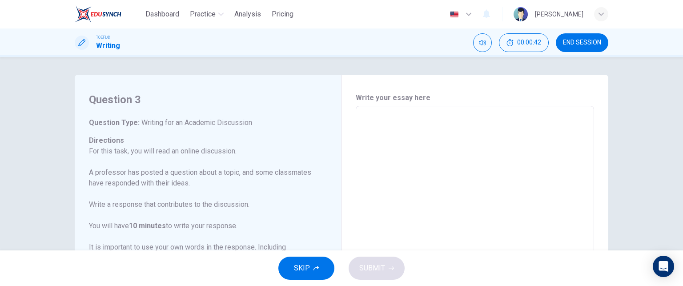
scroll to position [98, 0]
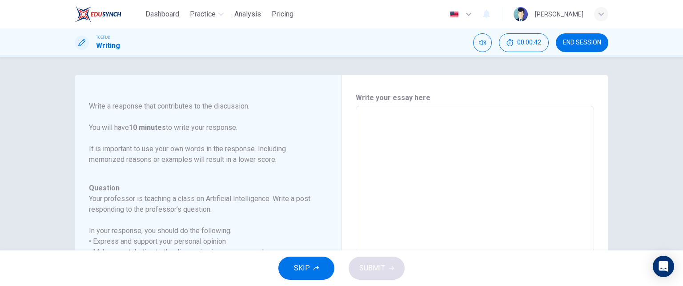
click at [320, 269] on button "SKIP" at bounding box center [306, 268] width 56 height 23
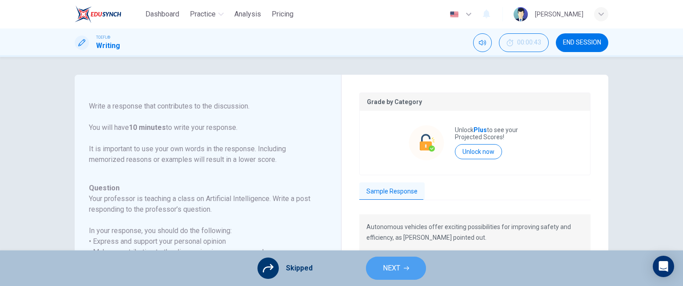
click at [400, 266] on button "NEXT" at bounding box center [396, 268] width 60 height 23
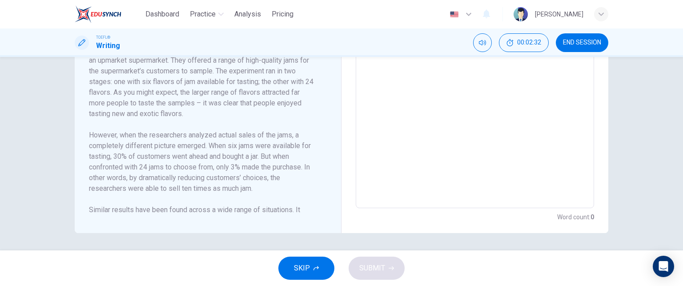
scroll to position [89, 0]
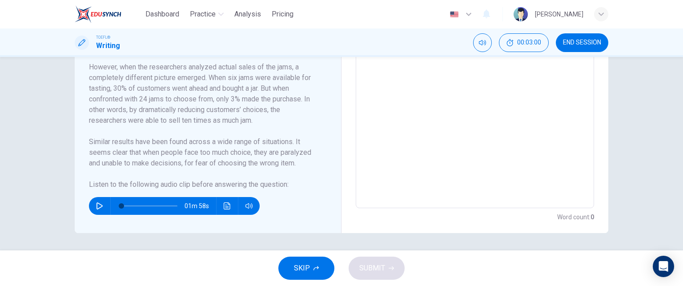
click at [98, 203] on icon "button" at bounding box center [99, 205] width 7 height 7
type input "0"
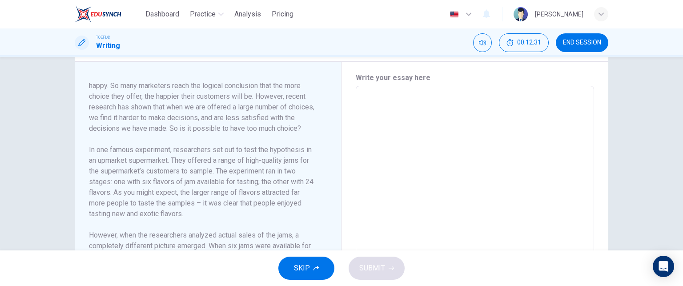
scroll to position [32, 0]
